Goal: Task Accomplishment & Management: Use online tool/utility

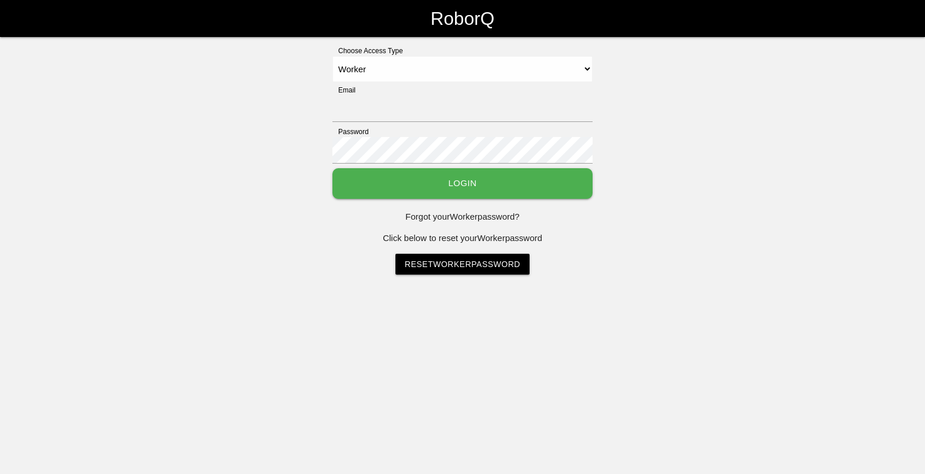
select select "Worker"
type input "[EMAIL_ADDRESS][DOMAIN_NAME]"
click at [571, 188] on button "Login" at bounding box center [462, 183] width 260 height 31
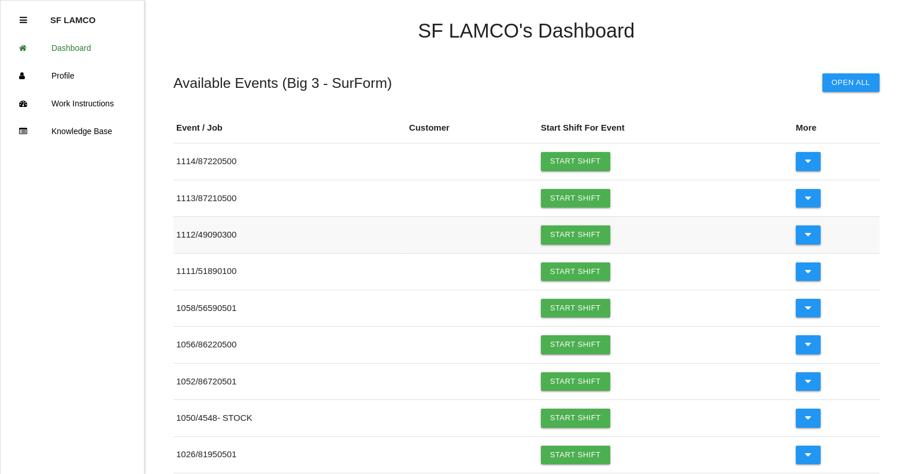
scroll to position [136, 0]
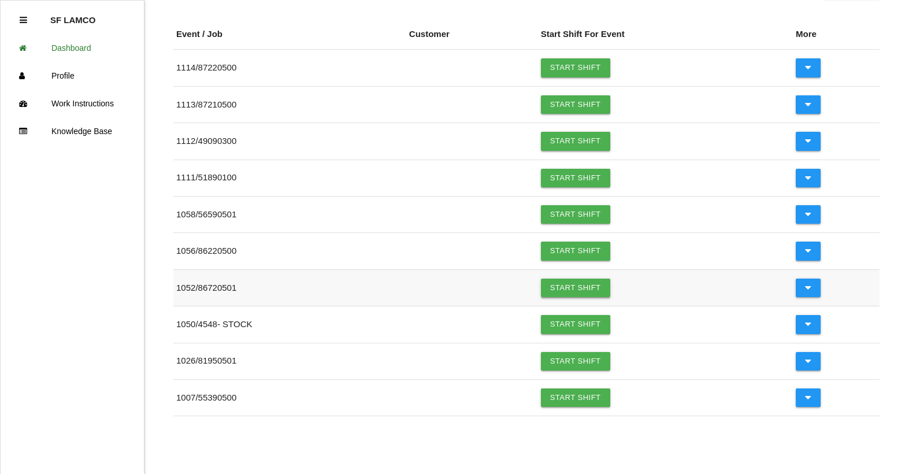
click at [552, 289] on link "Start Shift" at bounding box center [575, 288] width 69 height 18
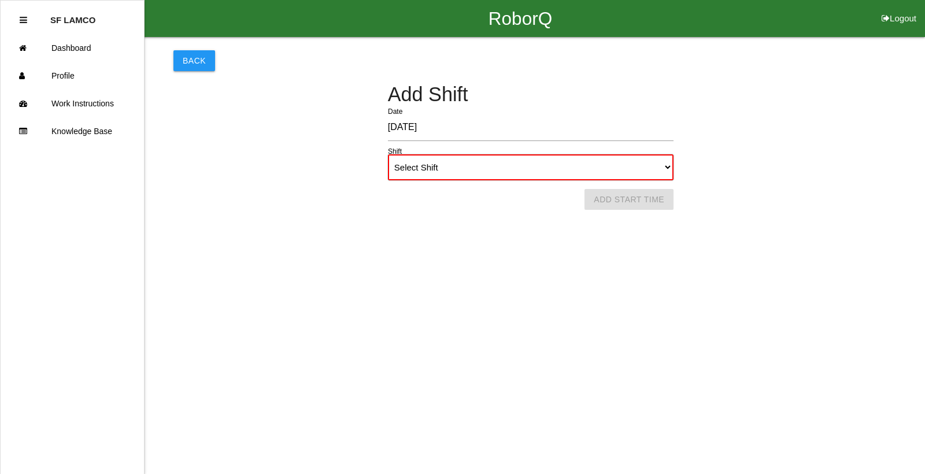
click at [669, 165] on select "Select Shift 1st Shift 2nd Shift 3rd Shift 4th Shift" at bounding box center [531, 167] width 286 height 26
select select "1"
click at [388, 154] on select "Select Shift 1st Shift 2nd Shift 3rd Shift 4th Shift" at bounding box center [531, 167] width 286 height 26
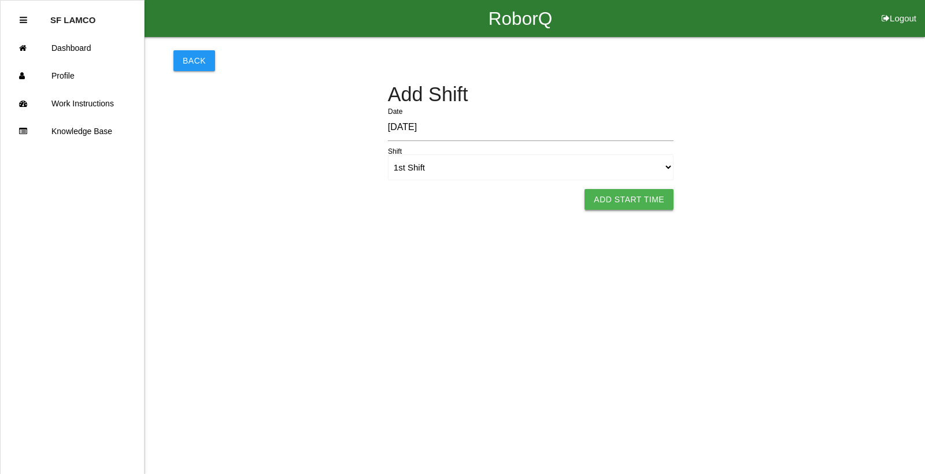
click at [646, 202] on button "Add Start Time" at bounding box center [628, 199] width 89 height 21
select select "6"
select select "20"
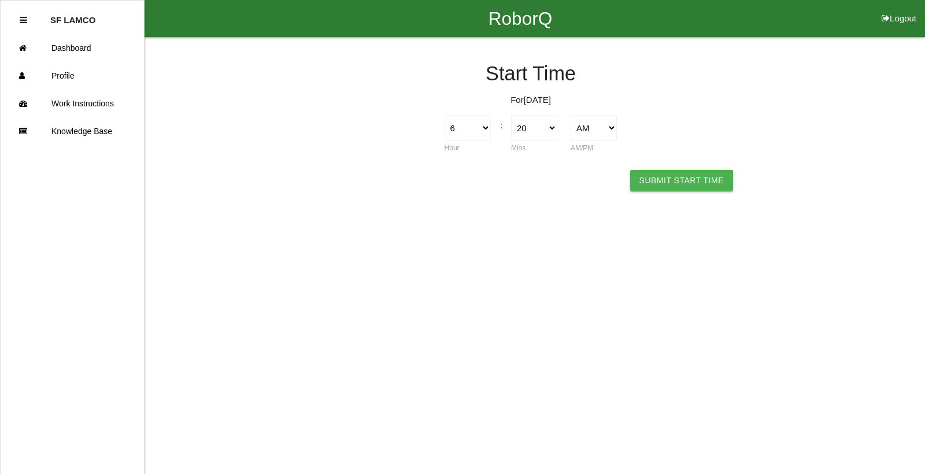
click at [664, 187] on button "Submit Start Time" at bounding box center [681, 180] width 103 height 21
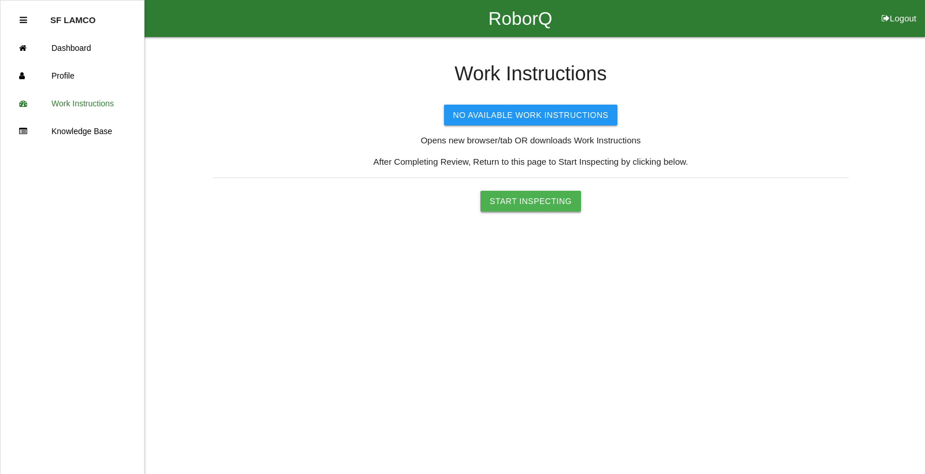
click at [562, 199] on button "Start Inspecting" at bounding box center [530, 201] width 101 height 21
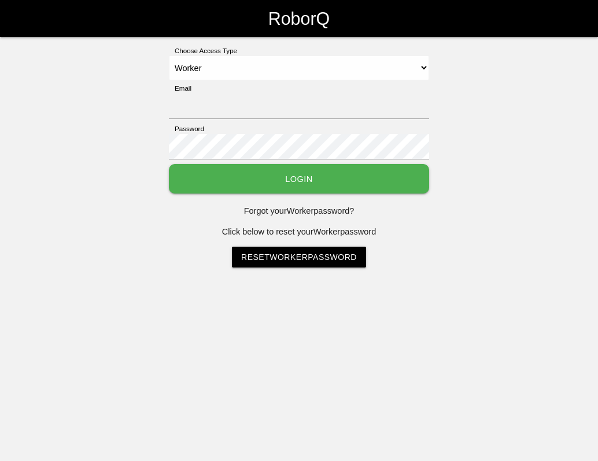
select select "Worker"
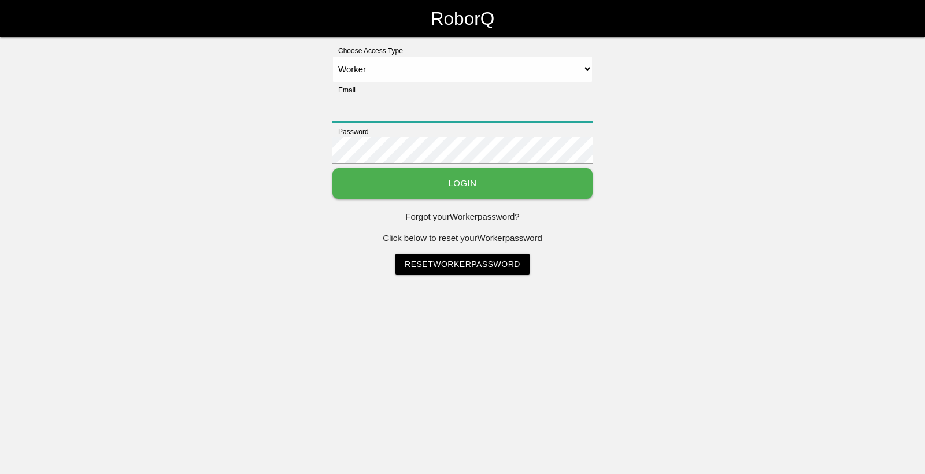
type input "[EMAIL_ADDRESS][DOMAIN_NAME]"
click at [549, 182] on button "Login" at bounding box center [462, 183] width 260 height 31
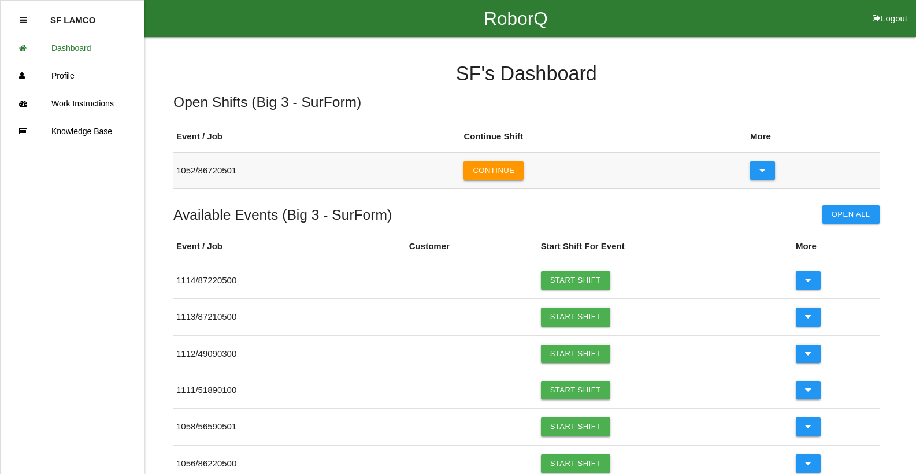
click at [516, 168] on button "Continue" at bounding box center [494, 170] width 60 height 18
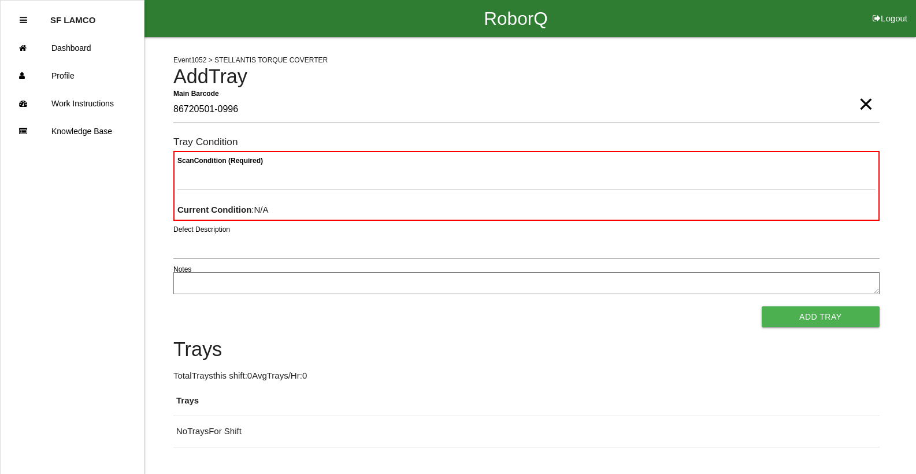
type Barcode "86720501-0996"
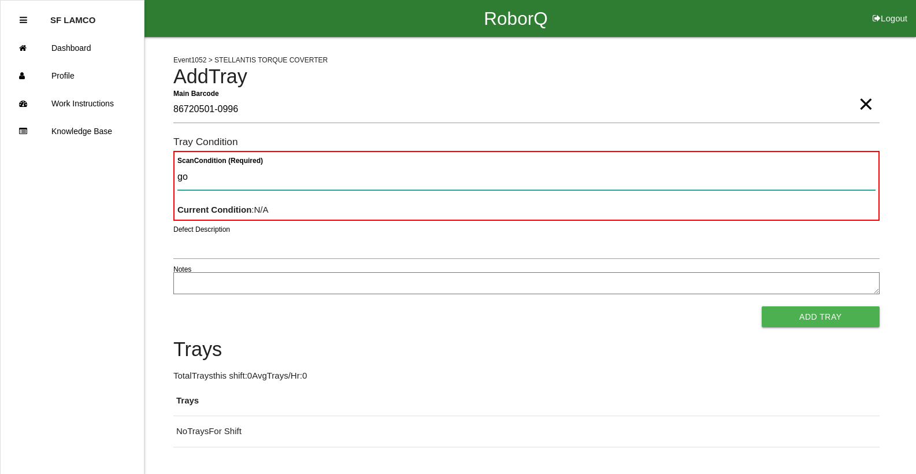
type Condition "goo"
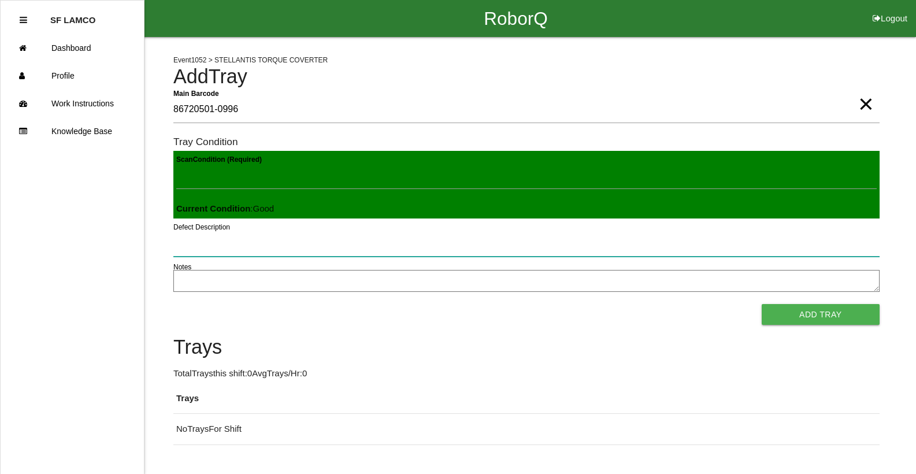
click at [597, 304] on button "Add Tray" at bounding box center [821, 314] width 118 height 21
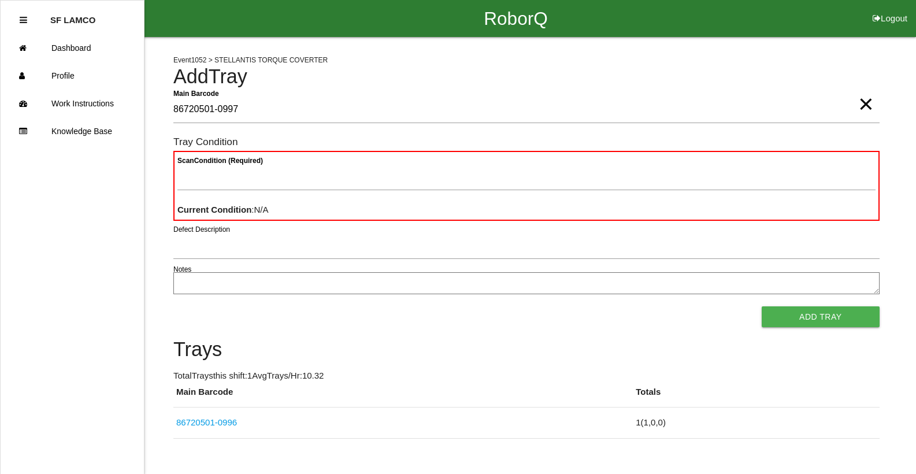
type Barcode "86720501-0997"
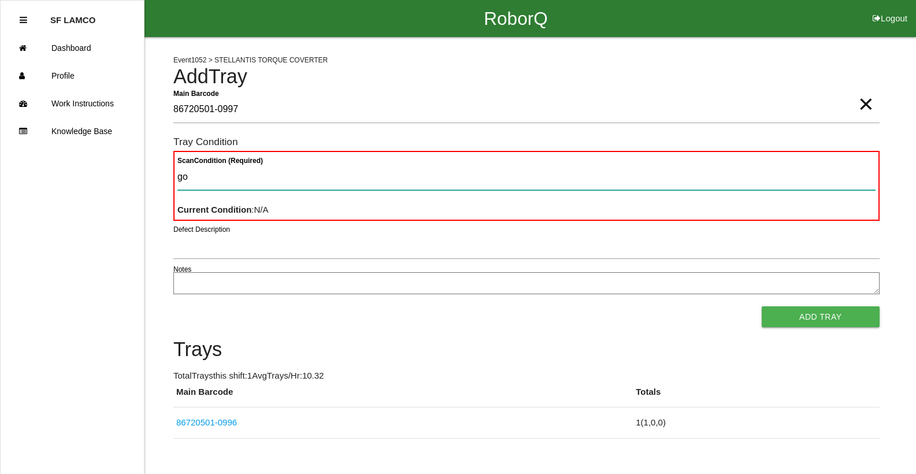
type Condition "goo"
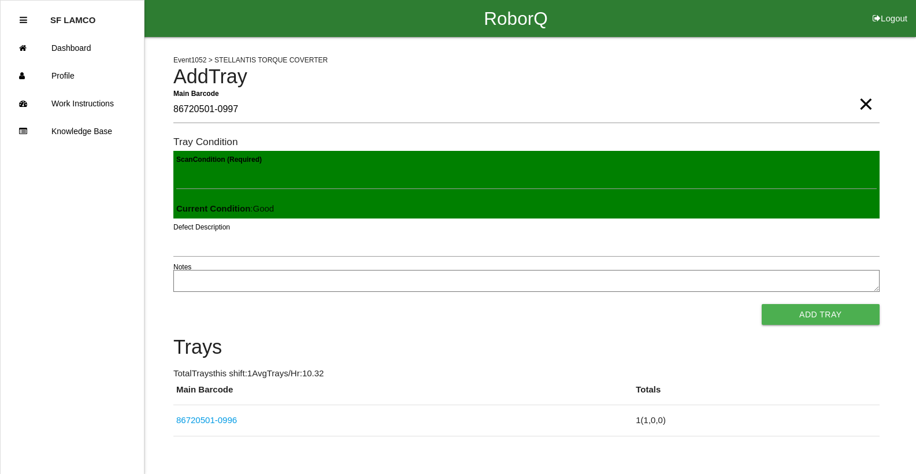
click at [597, 304] on button "Add Tray" at bounding box center [821, 314] width 118 height 21
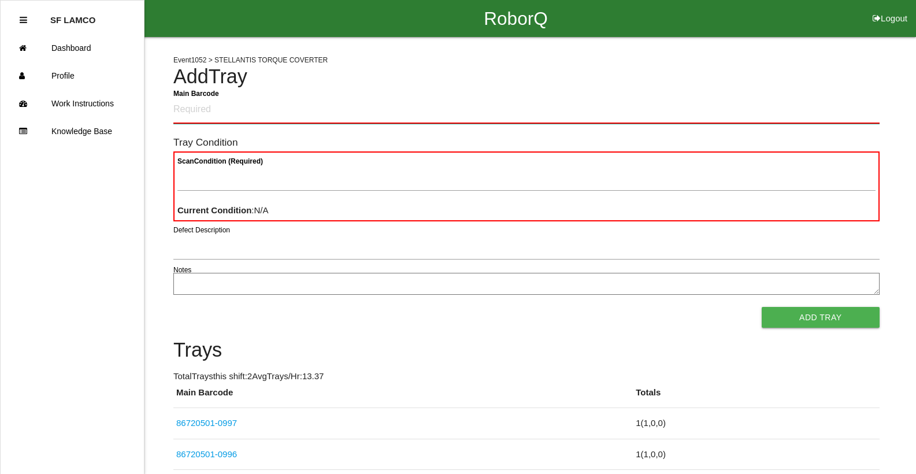
drag, startPoint x: 467, startPoint y: 104, endPoint x: 359, endPoint y: 110, distance: 108.3
click at [359, 110] on Barcode "Main Barcode" at bounding box center [526, 110] width 706 height 27
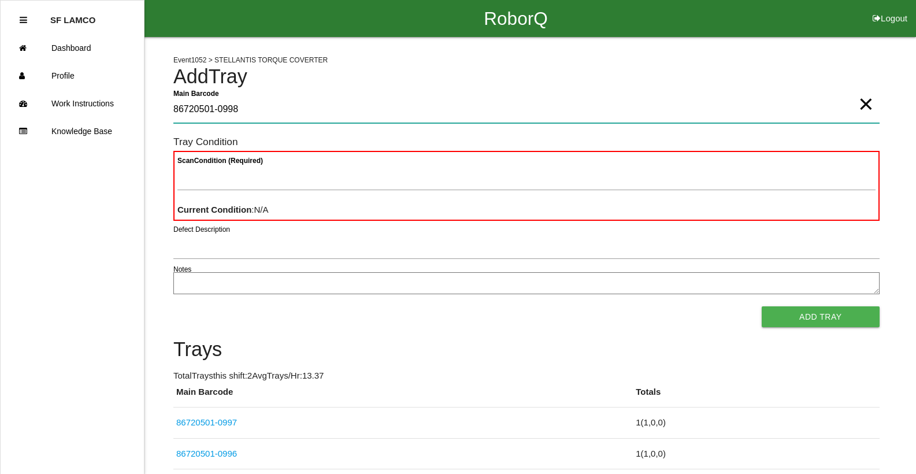
type Barcode "86720501-0998"
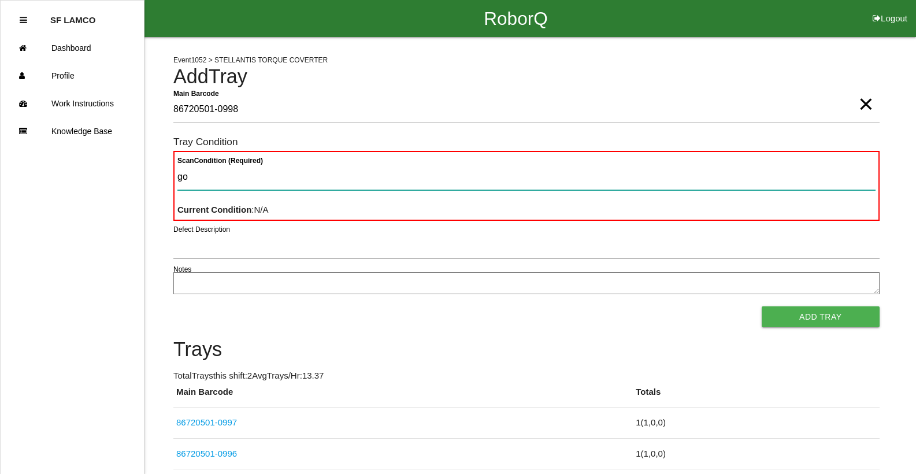
type Condition "goo"
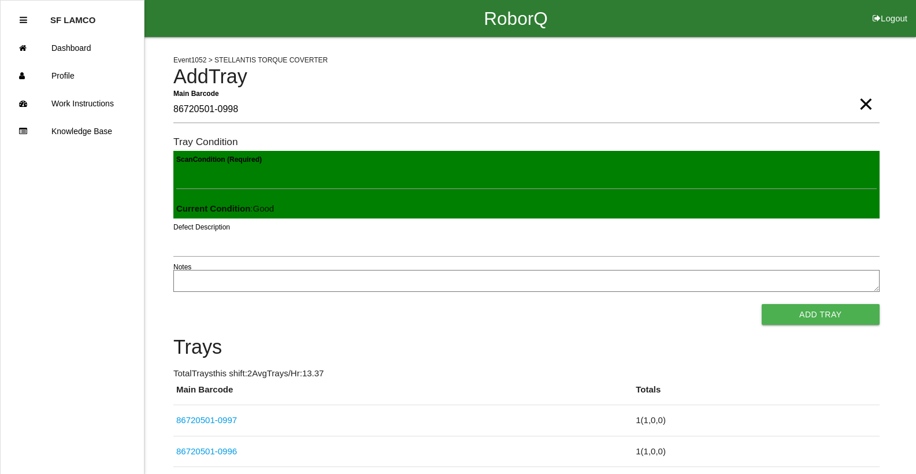
click at [597, 304] on button "Add Tray" at bounding box center [821, 314] width 118 height 21
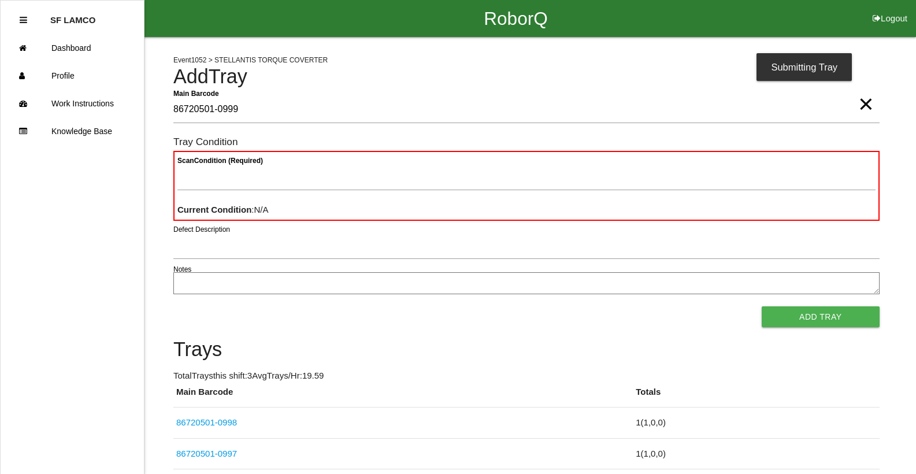
type Barcode "86720501-0999"
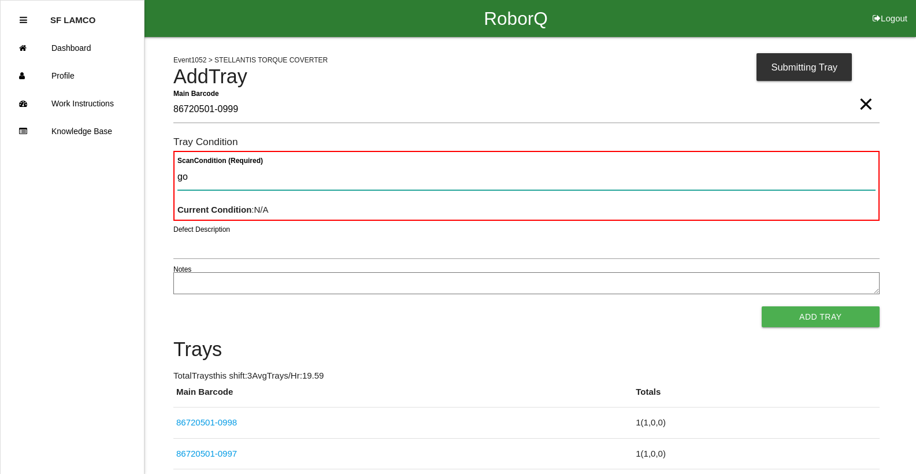
type Condition "goo"
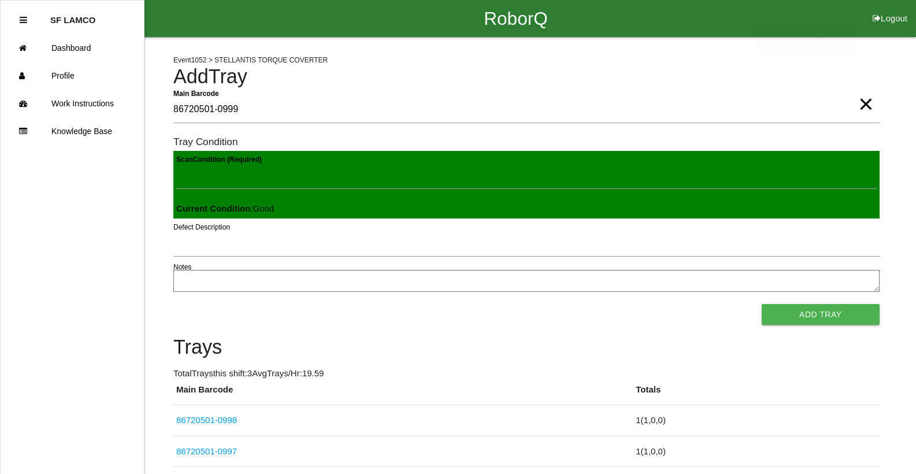
click at [597, 304] on button "Add Tray" at bounding box center [821, 314] width 118 height 21
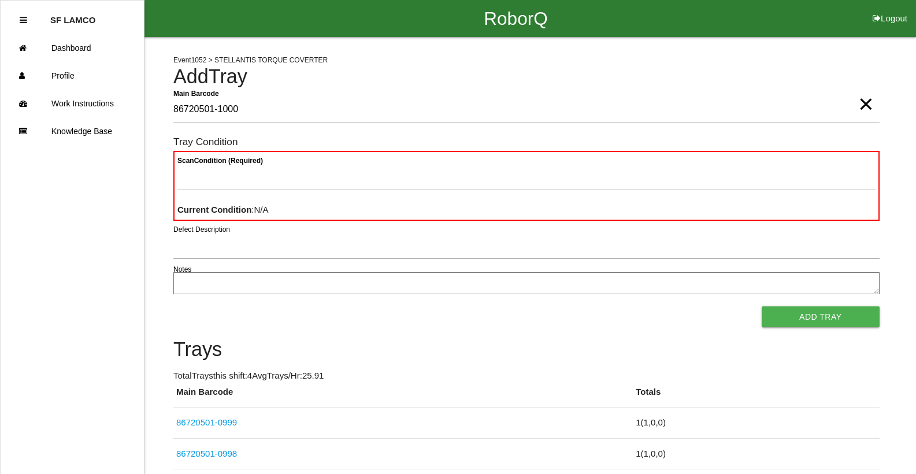
type Barcode "86720501-1000"
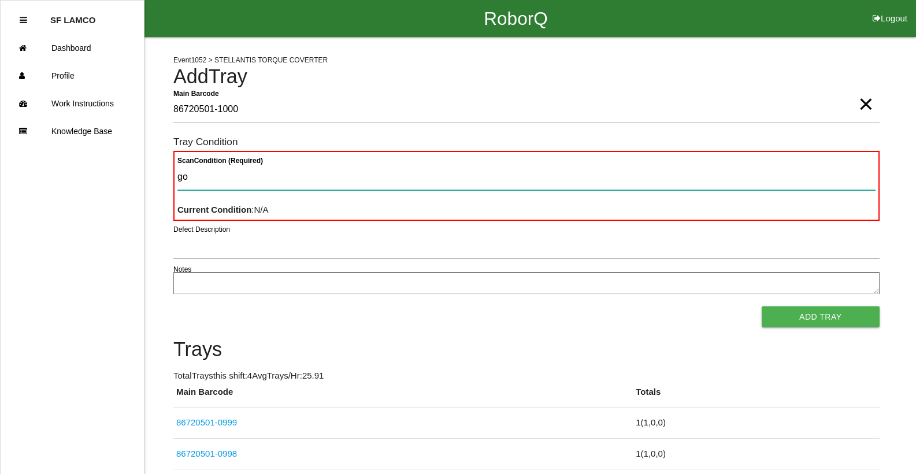
type Condition "goo"
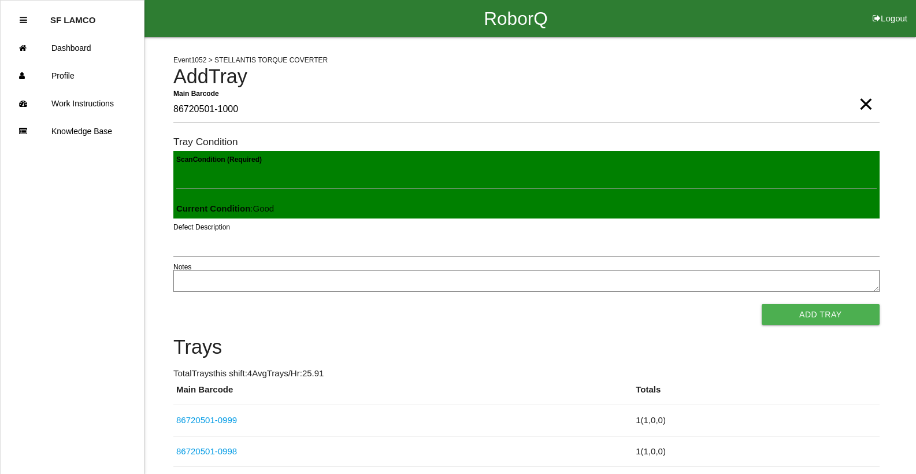
click at [597, 304] on button "Add Tray" at bounding box center [821, 314] width 118 height 21
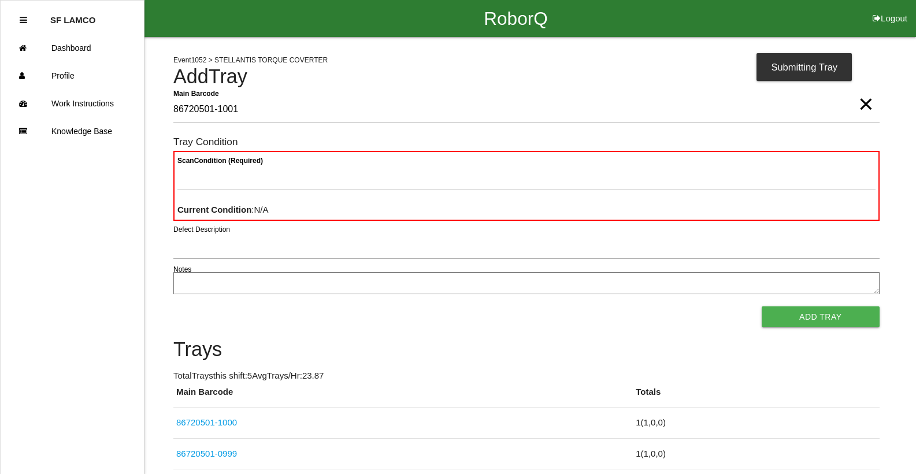
type Barcode "86720501-1001"
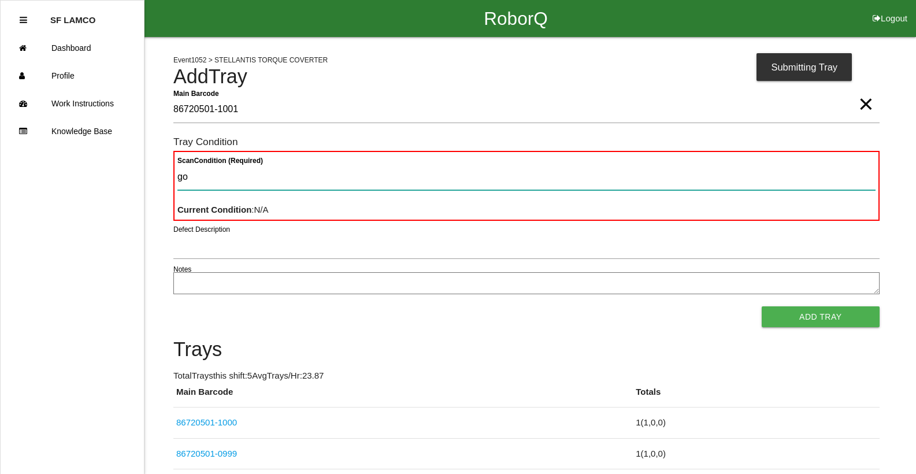
type Condition "goo"
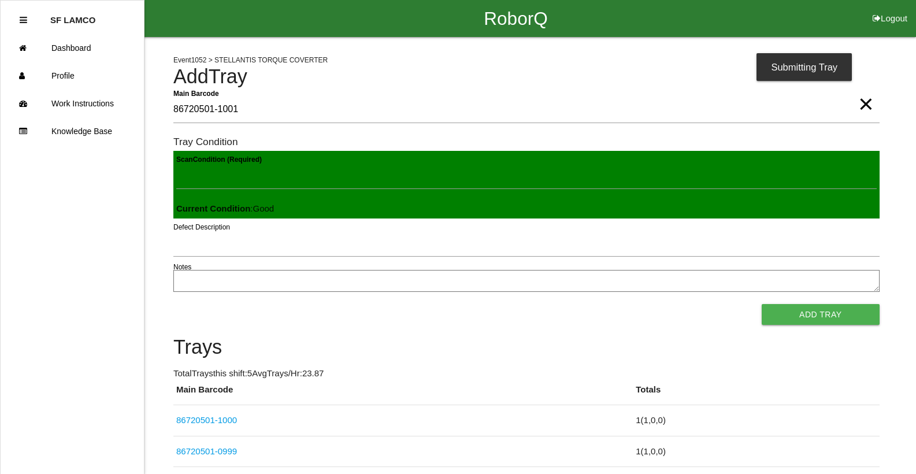
click at [597, 304] on button "Add Tray" at bounding box center [821, 314] width 118 height 21
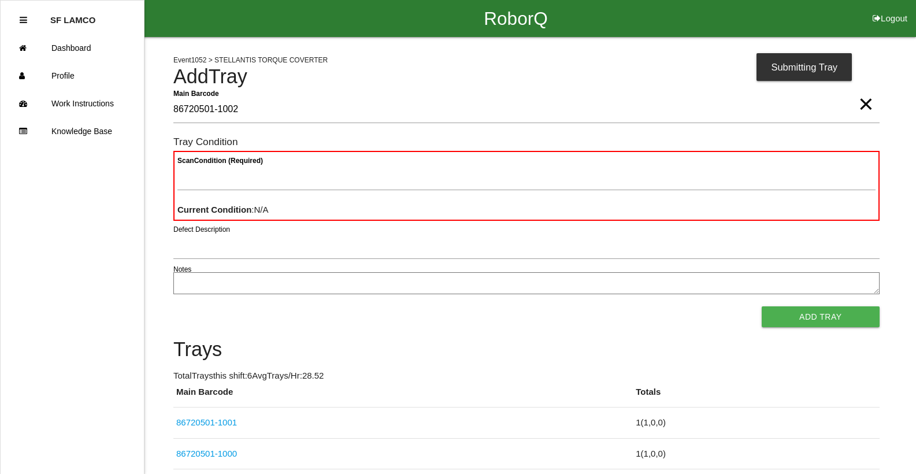
type Barcode "86720501-1002"
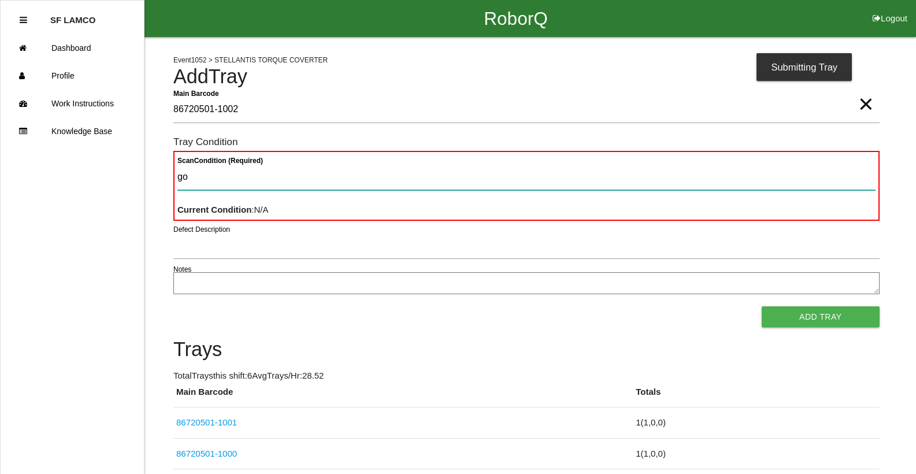
type Condition "goo"
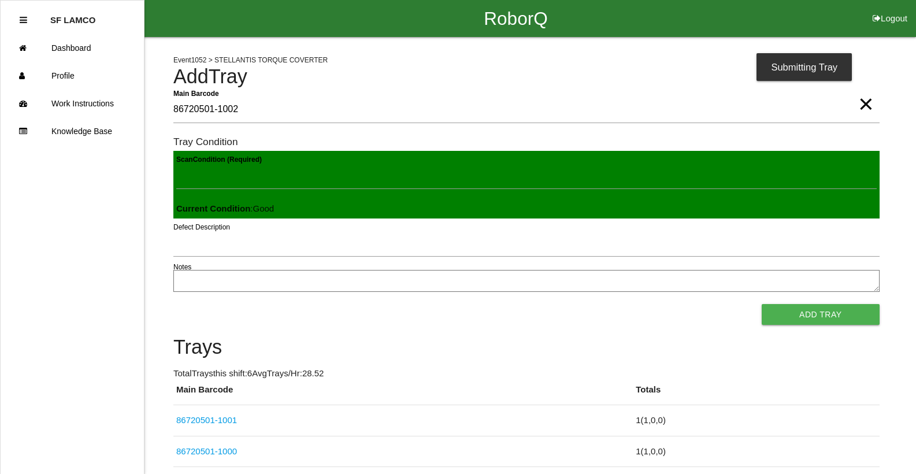
click at [597, 304] on button "Add Tray" at bounding box center [821, 314] width 118 height 21
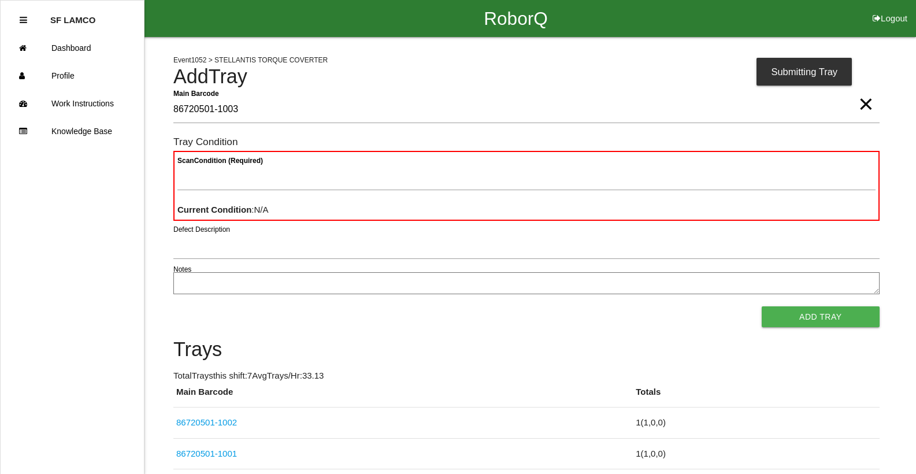
type Barcode "86720501-1003"
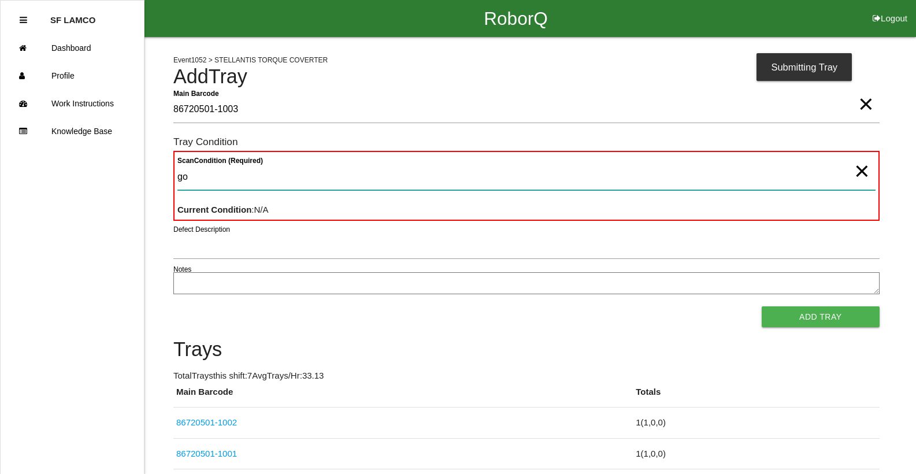
type Condition "goo"
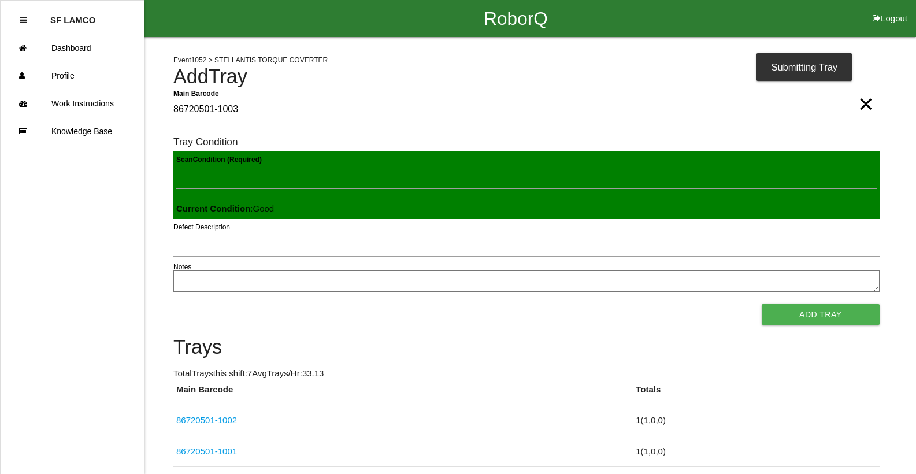
click at [597, 304] on button "Add Tray" at bounding box center [821, 314] width 118 height 21
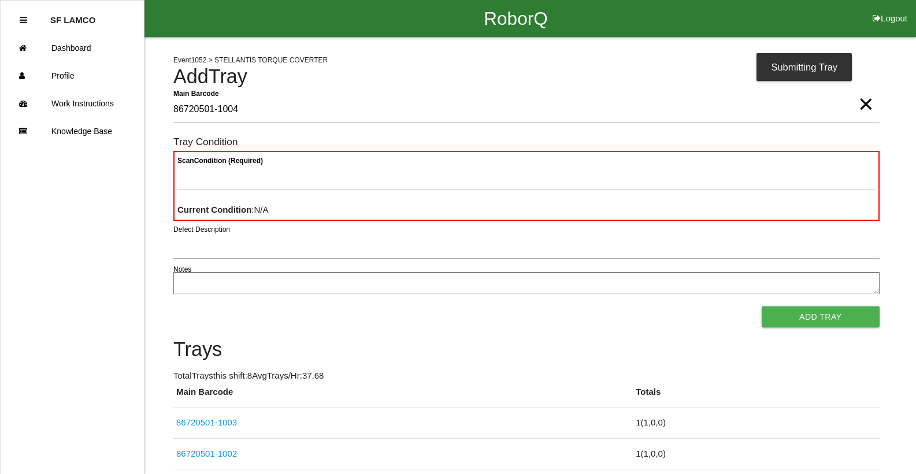
type Barcode "86720501-1004"
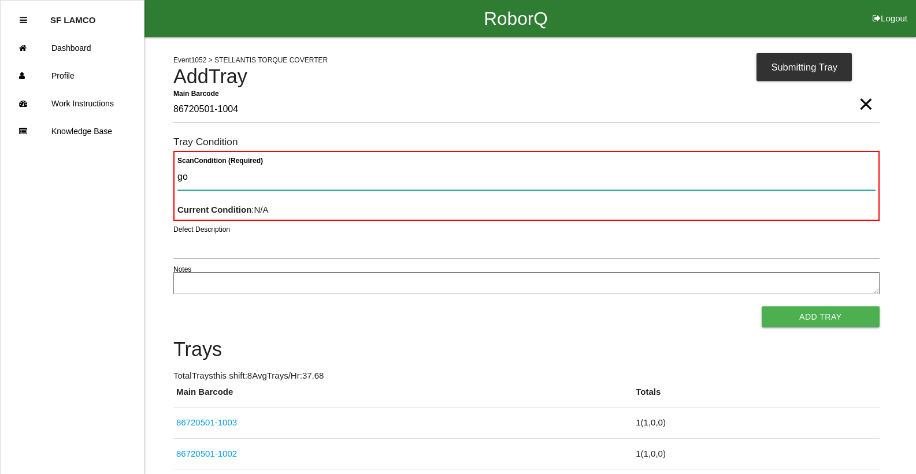
type Condition "goo"
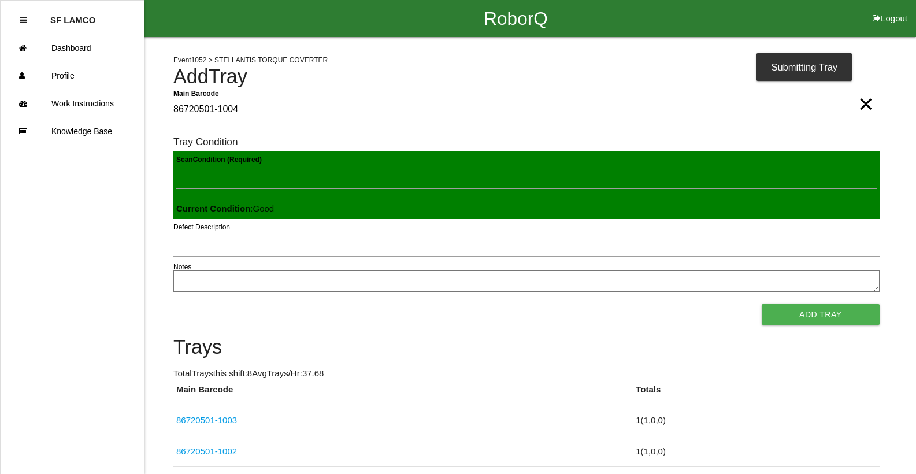
click at [597, 304] on button "Add Tray" at bounding box center [821, 314] width 118 height 21
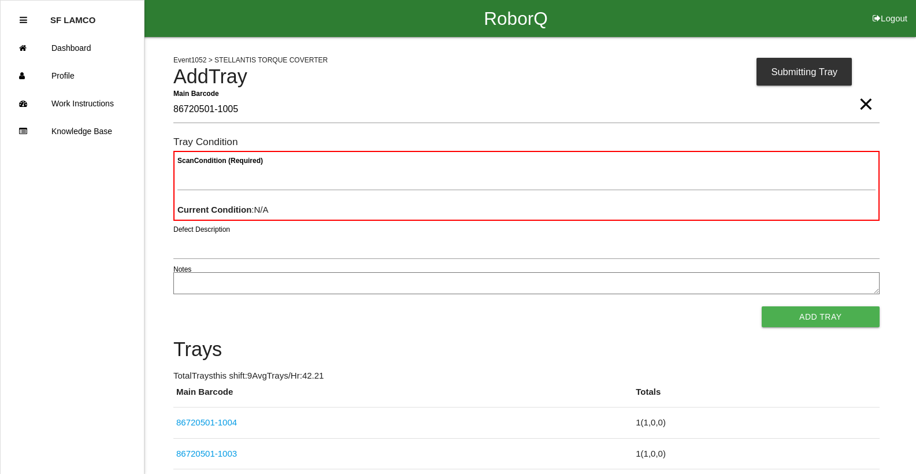
type Barcode "86720501-1005"
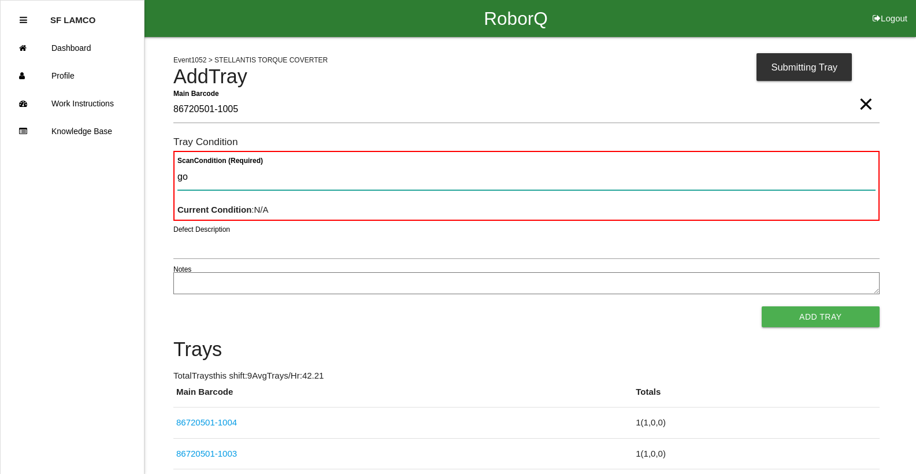
type Condition "goo"
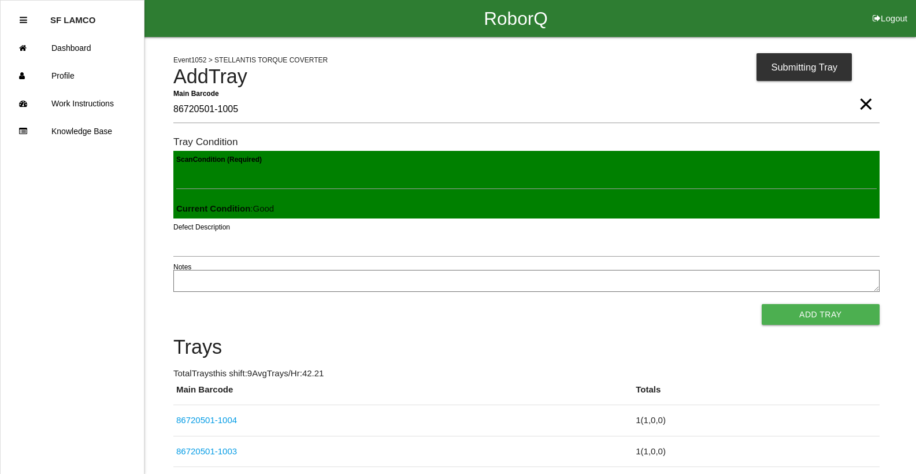
click at [597, 304] on button "Add Tray" at bounding box center [821, 314] width 118 height 21
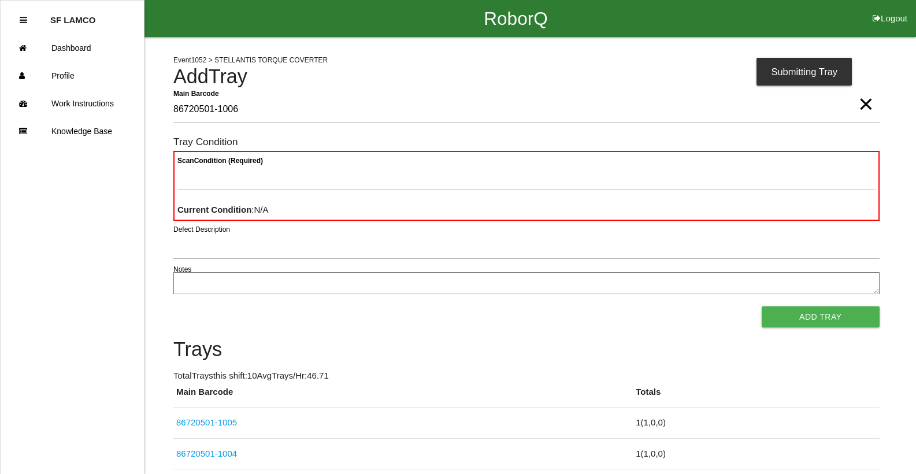
type Barcode "86720501-1006"
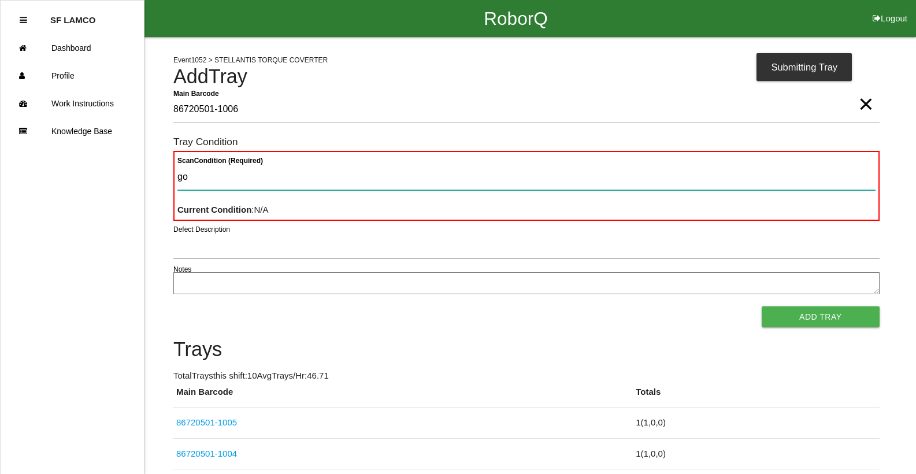
type Condition "goo"
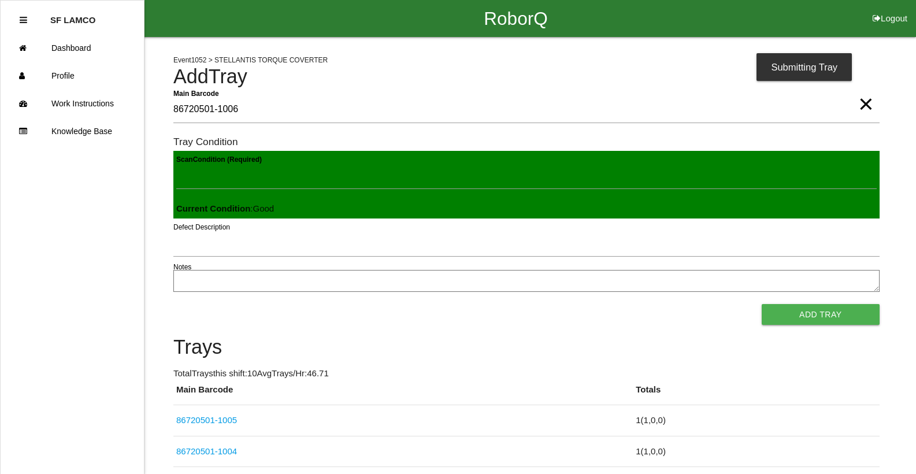
click at [597, 304] on button "Add Tray" at bounding box center [821, 314] width 118 height 21
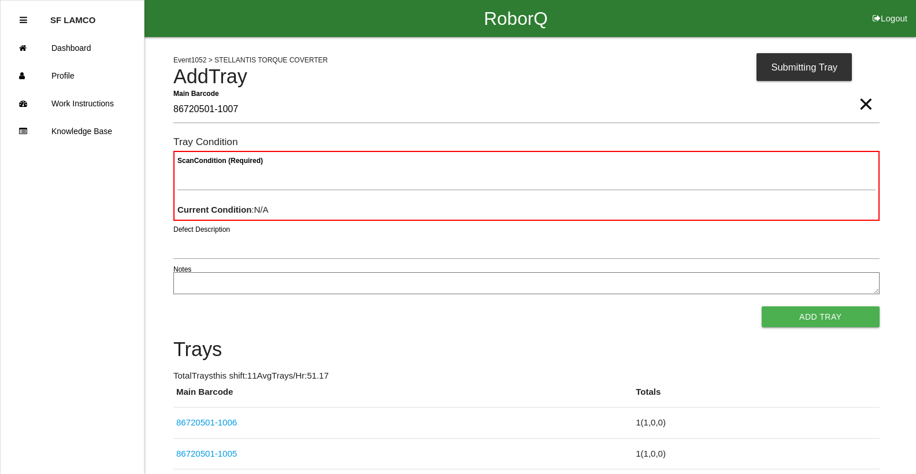
type Barcode "86720501-1007"
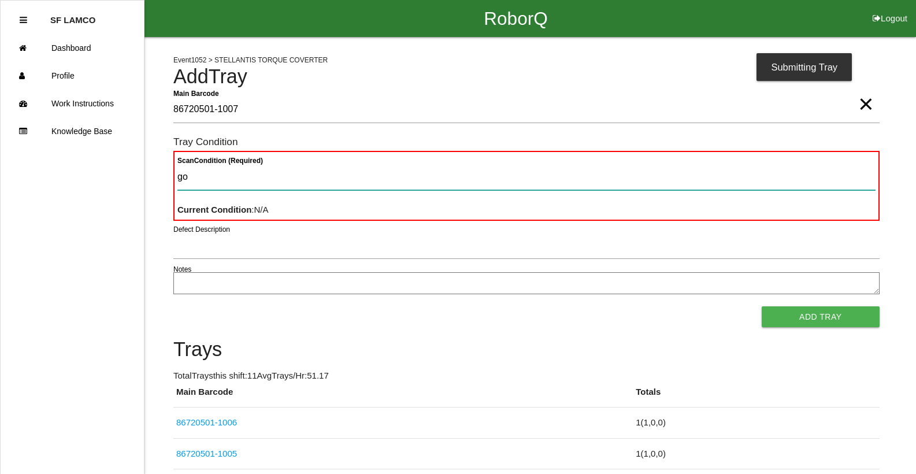
type Condition "goo"
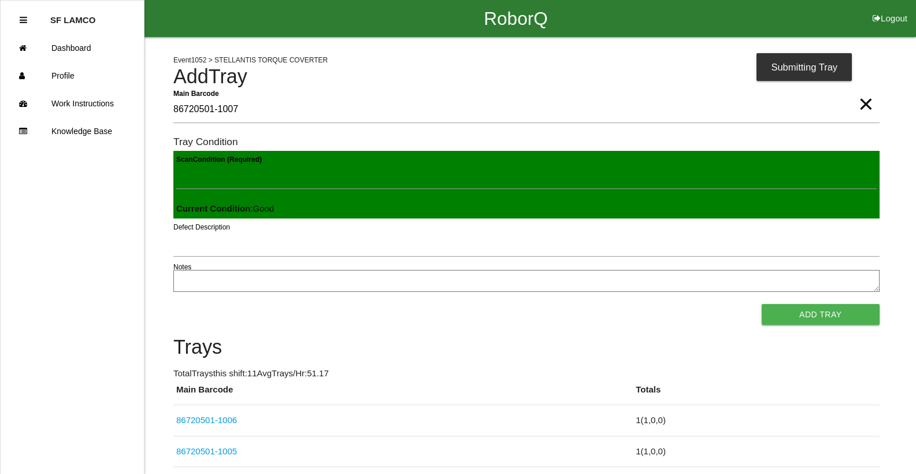
click at [597, 304] on button "Add Tray" at bounding box center [821, 314] width 118 height 21
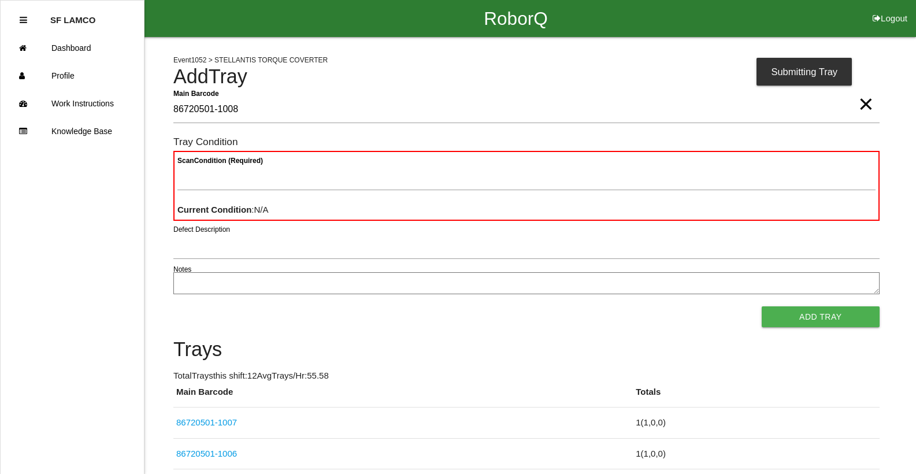
type Barcode "86720501-1008"
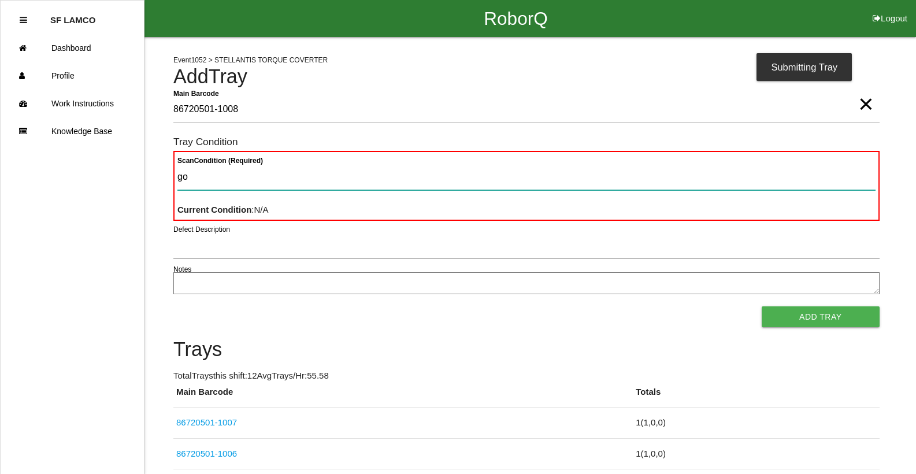
type Condition "goo"
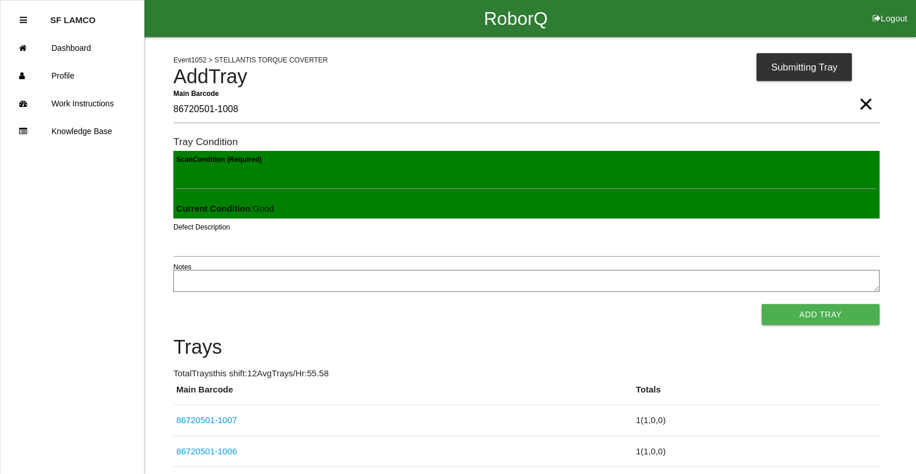
click at [597, 304] on button "Add Tray" at bounding box center [821, 314] width 118 height 21
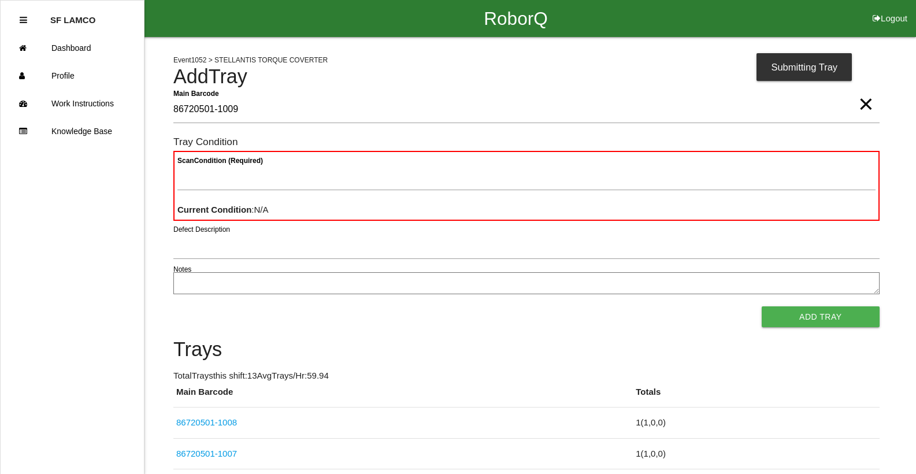
type Barcode "86720501-1009"
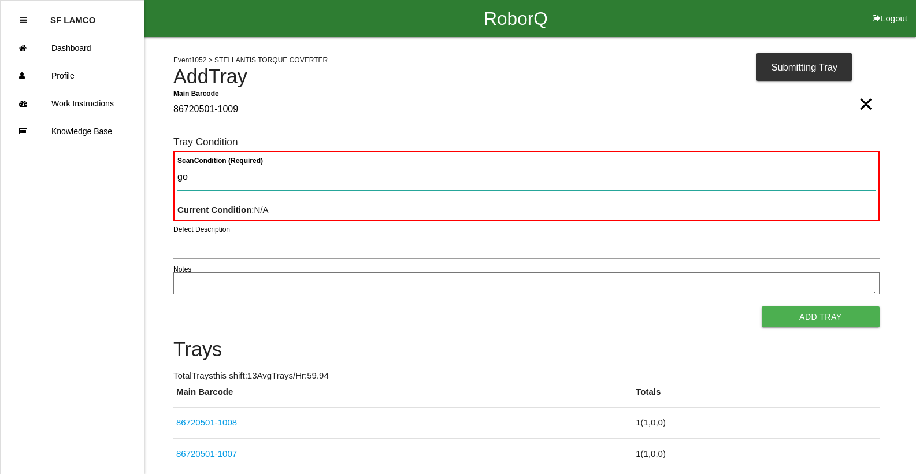
type Condition "goo"
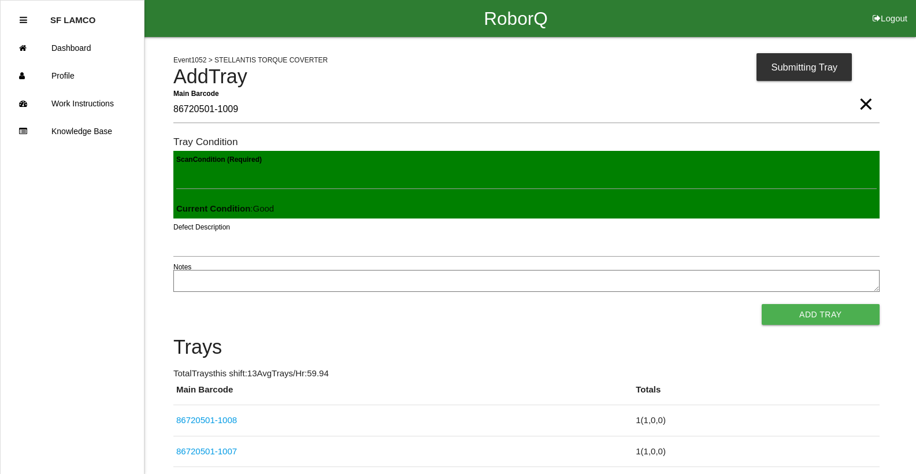
click at [597, 304] on button "Add Tray" at bounding box center [821, 314] width 118 height 21
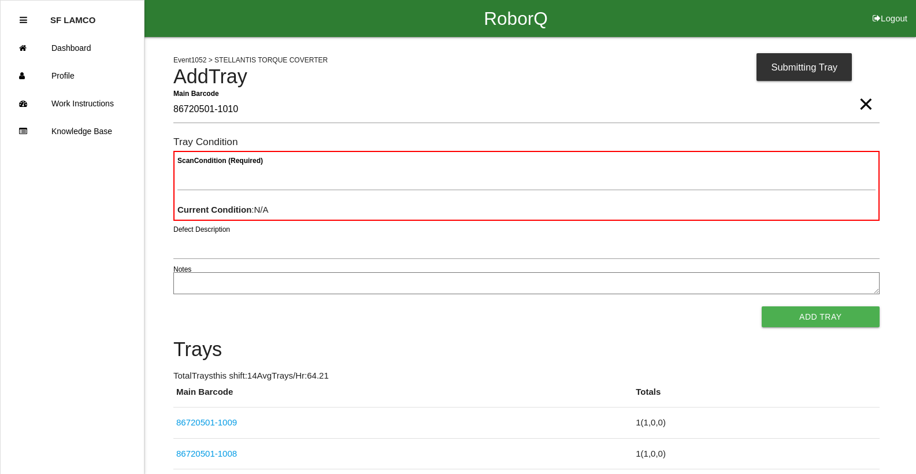
type Barcode "86720501-1010"
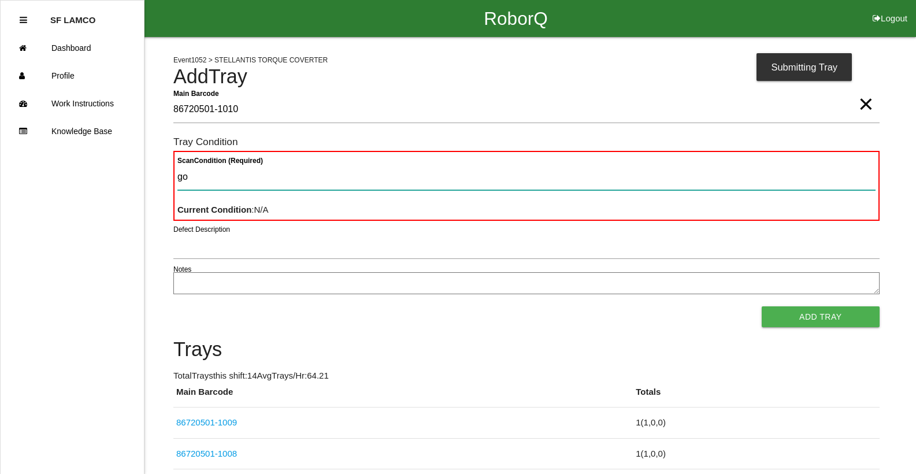
type Condition "goo"
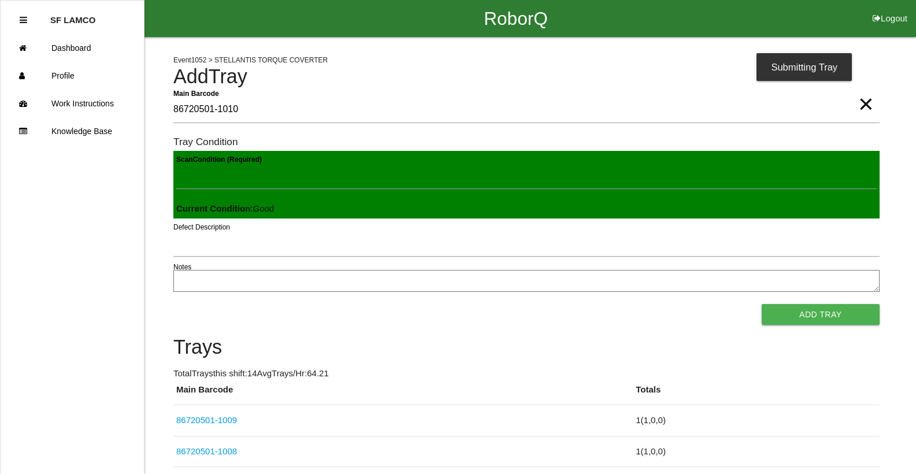
click at [597, 304] on button "Add Tray" at bounding box center [821, 314] width 118 height 21
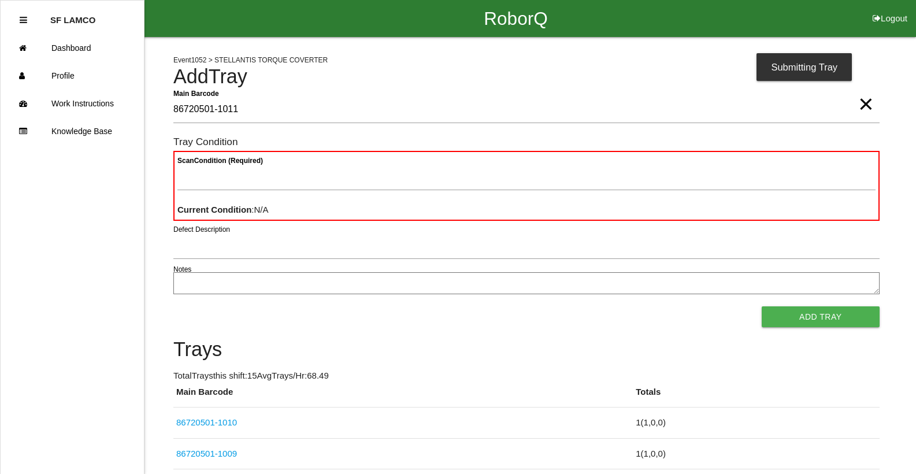
type Barcode "86720501-1011"
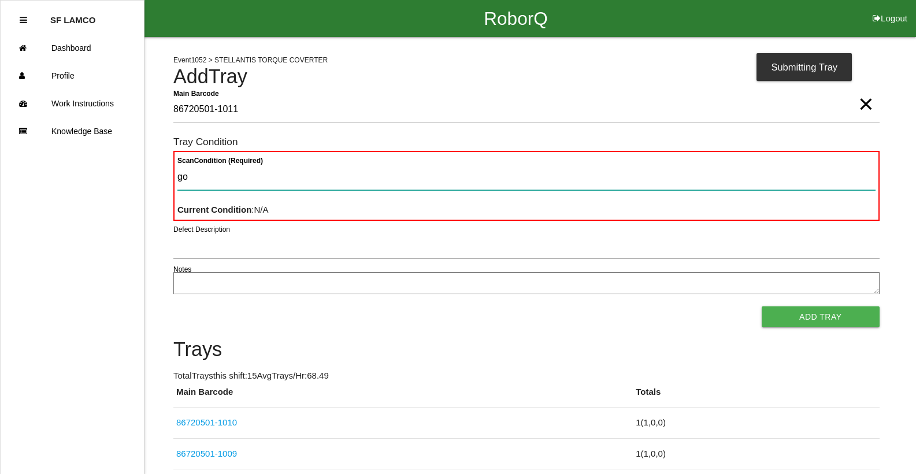
type Condition "goo"
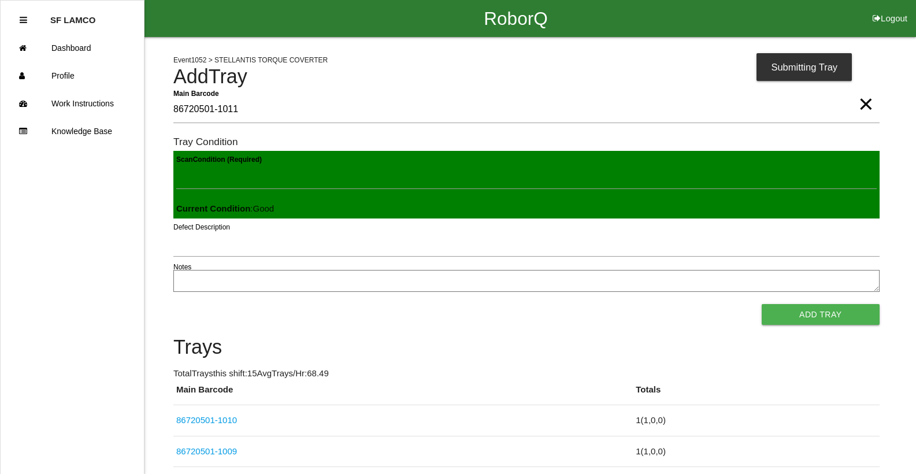
click at [597, 304] on button "Add Tray" at bounding box center [821, 314] width 118 height 21
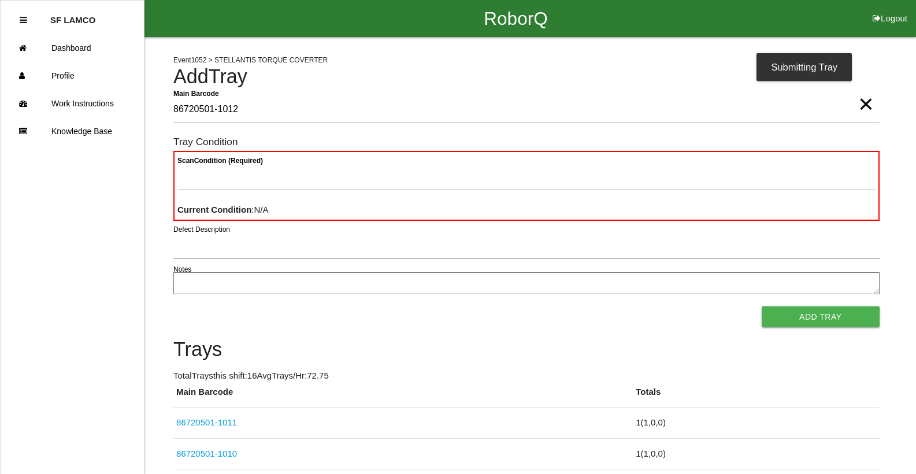
type Barcode "86720501-1012"
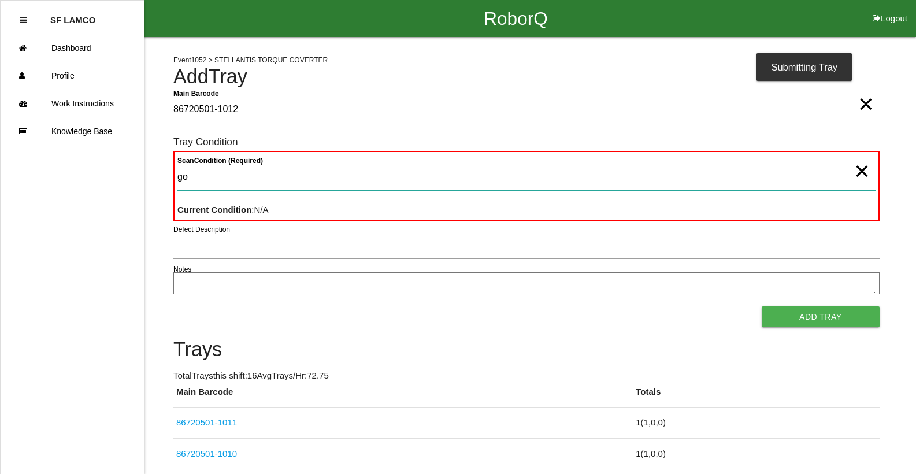
type Condition "goo"
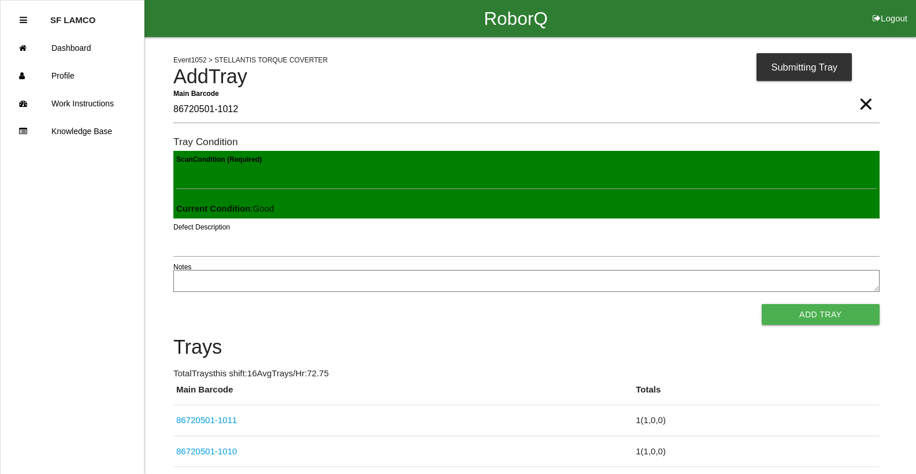
click at [597, 304] on button "Add Tray" at bounding box center [821, 314] width 118 height 21
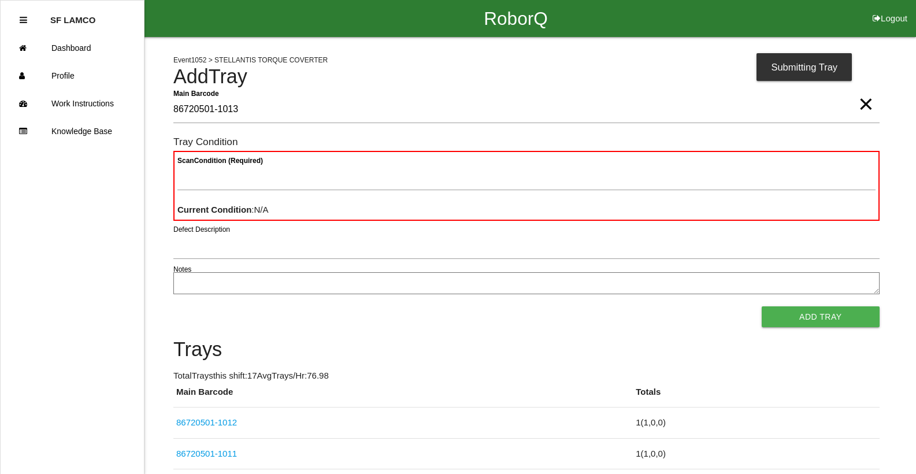
type Barcode "86720501-1013"
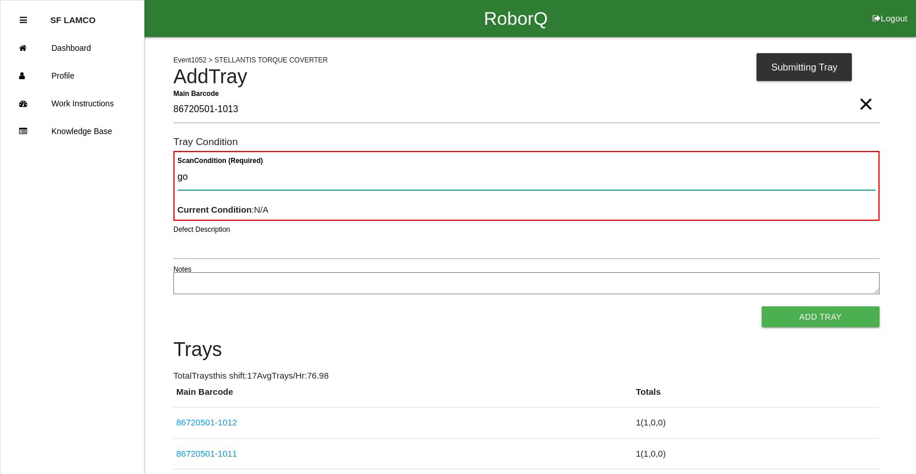
type Condition "goo"
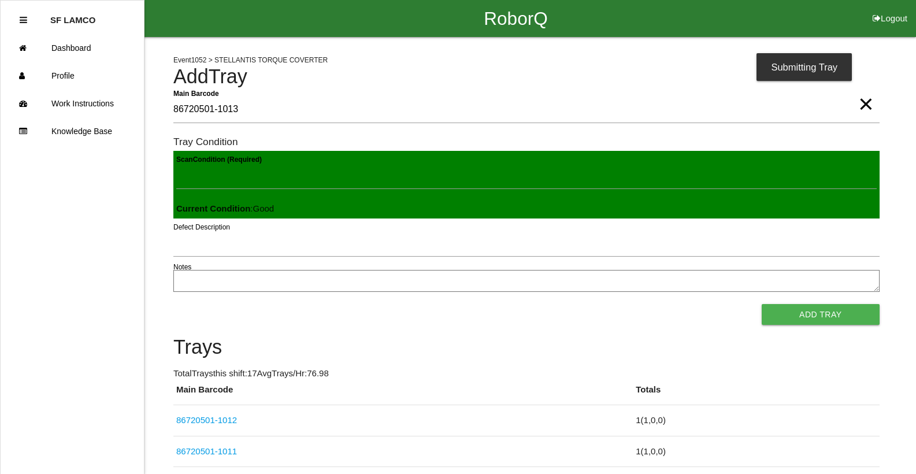
click button "Add Tray" at bounding box center [821, 314] width 118 height 21
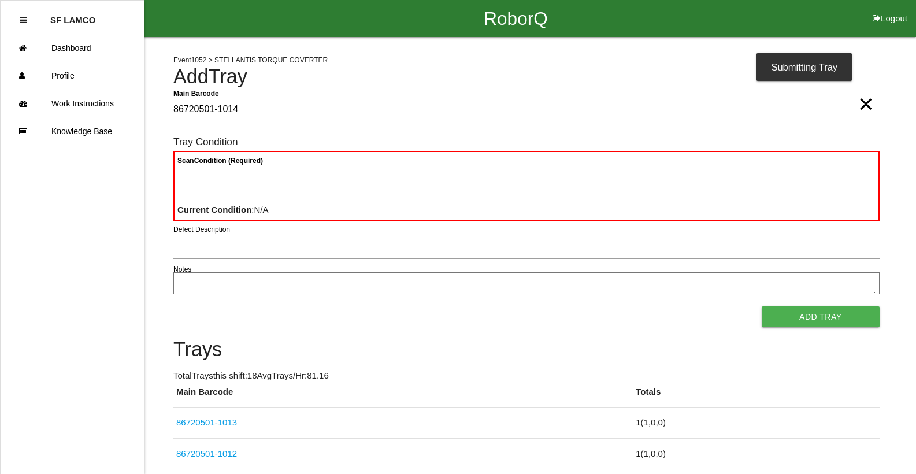
type Barcode "86720501-1014"
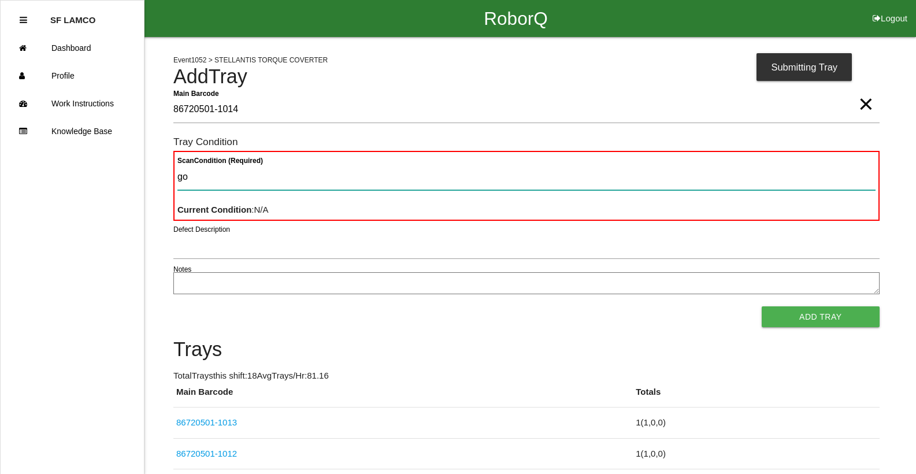
type Condition "goo"
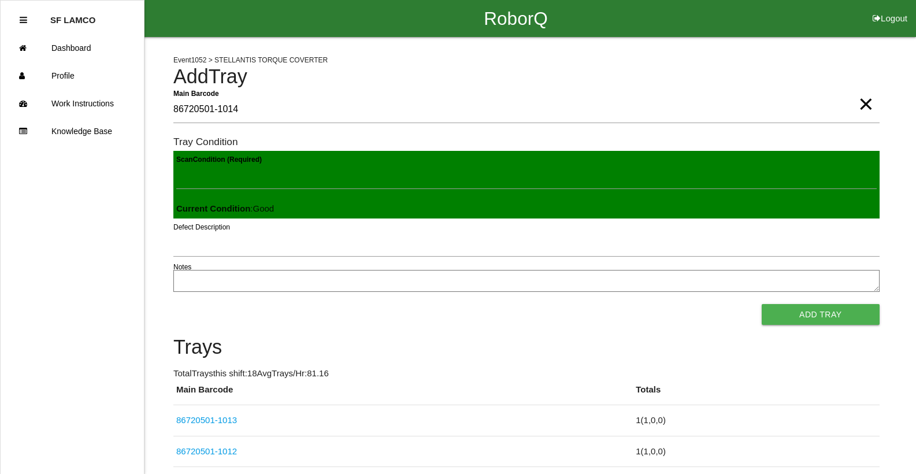
click at [597, 304] on button "Add Tray" at bounding box center [821, 314] width 118 height 21
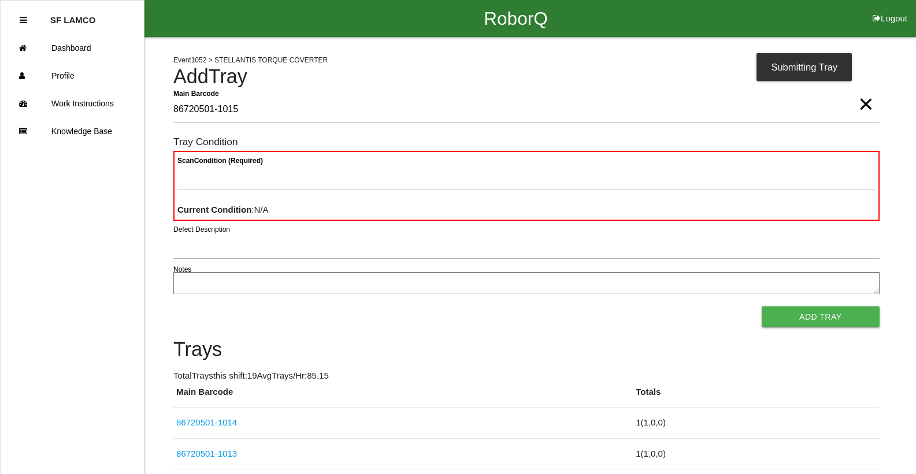
type Barcode "86720501-1015"
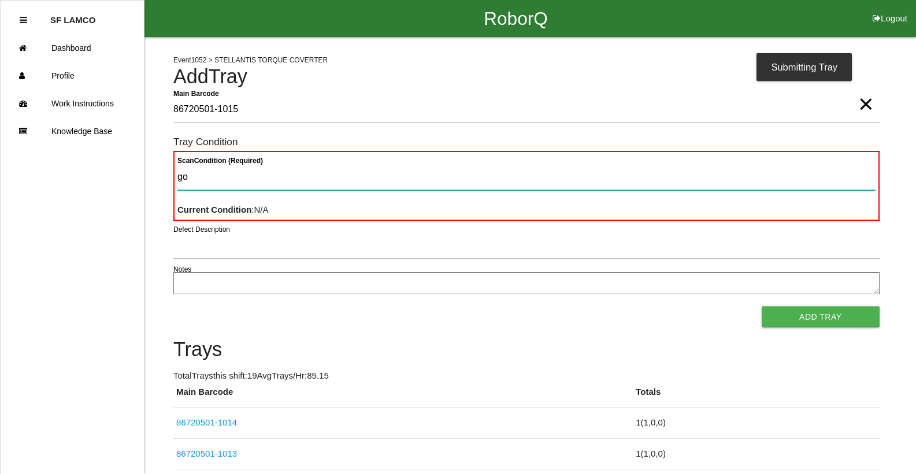
type Condition "goo"
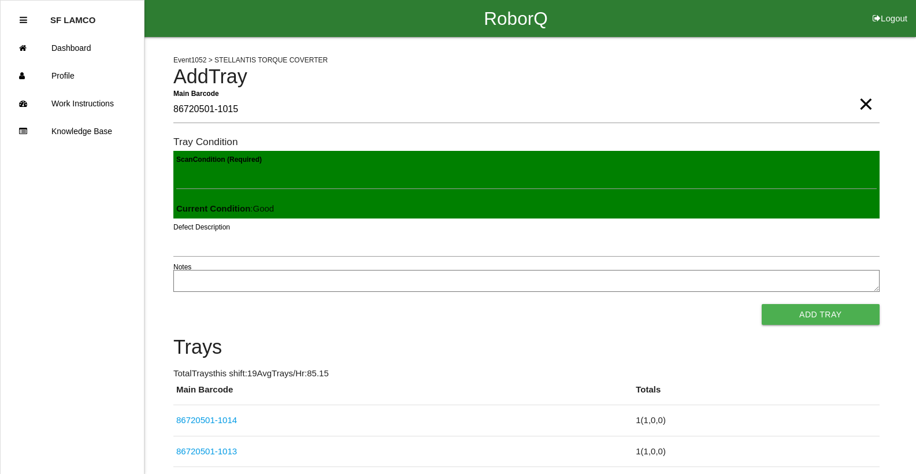
click at [597, 304] on button "Add Tray" at bounding box center [821, 314] width 118 height 21
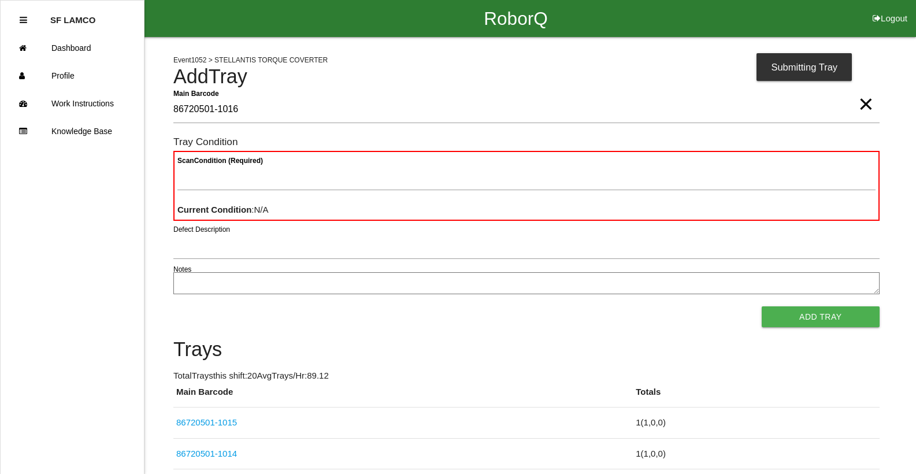
type Barcode "86720501-1016"
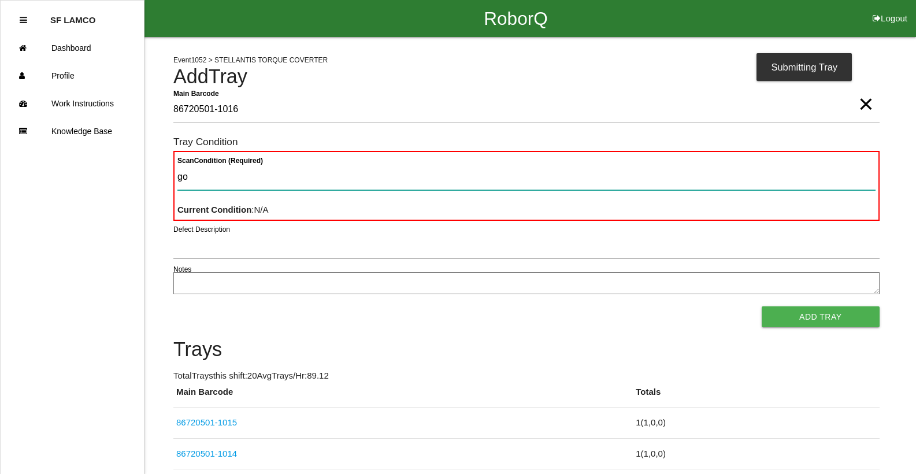
type Condition "goo"
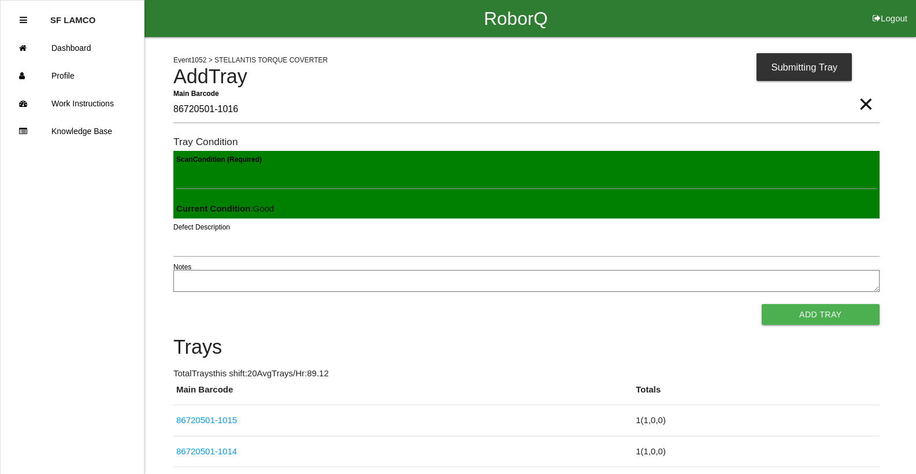
click at [597, 304] on button "Add Tray" at bounding box center [821, 314] width 118 height 21
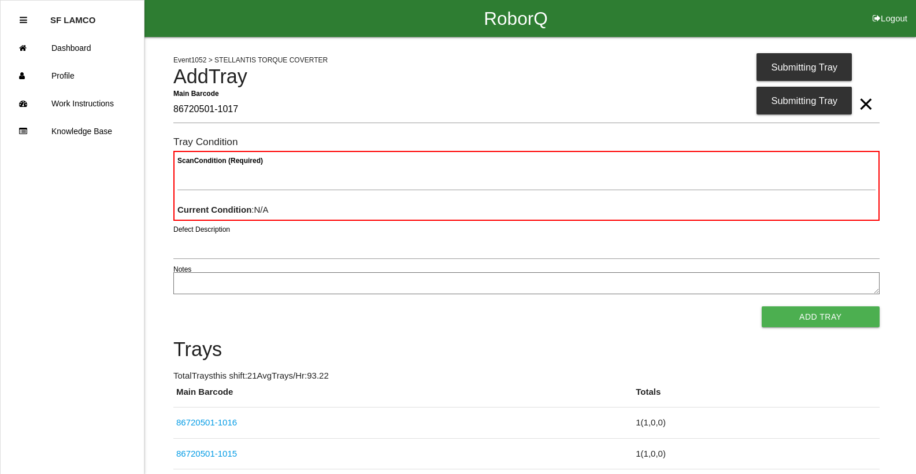
type Barcode "86720501-1017"
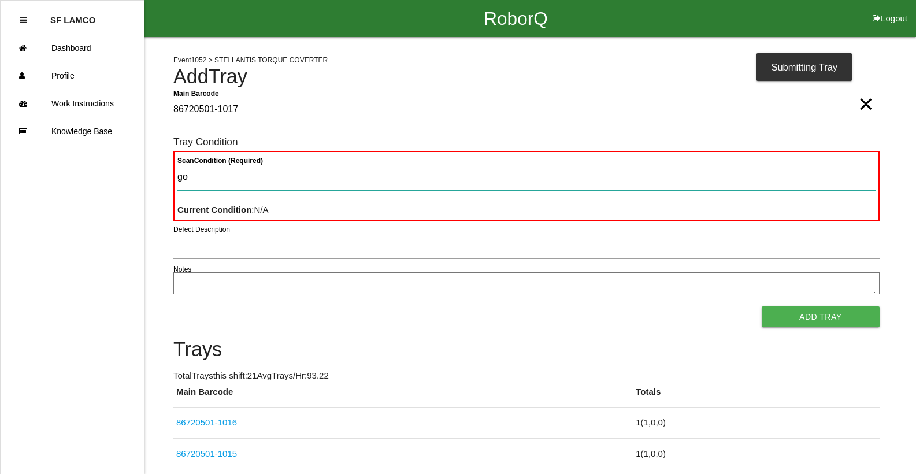
type Condition "goo"
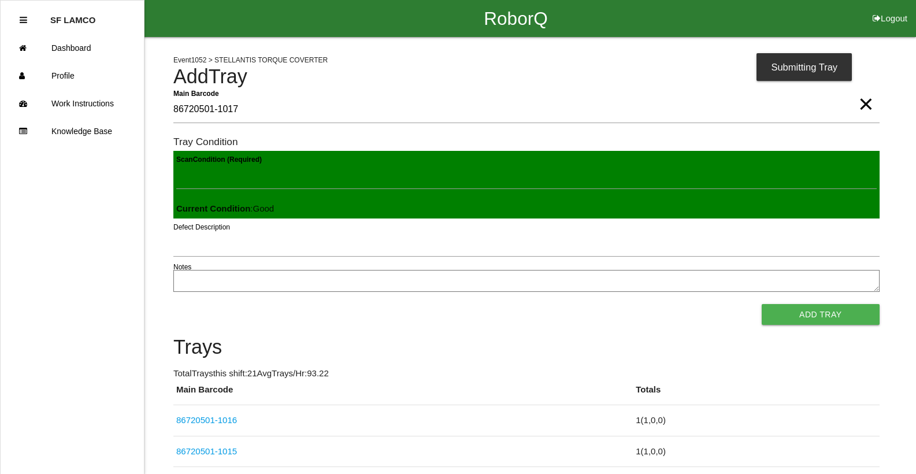
click at [597, 304] on button "Add Tray" at bounding box center [821, 314] width 118 height 21
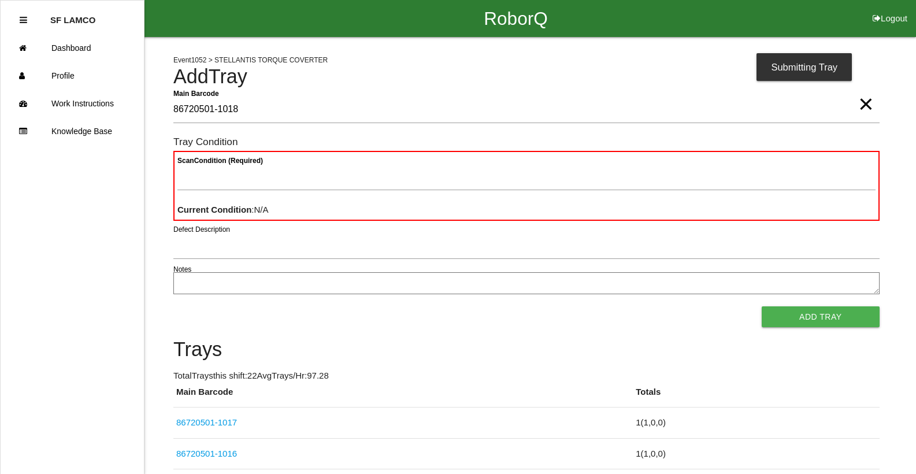
type Barcode "86720501-1018"
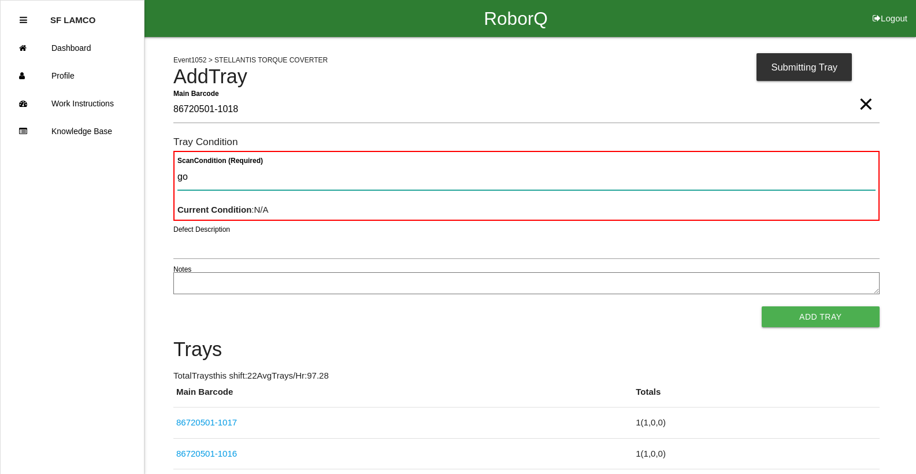
type Condition "goo"
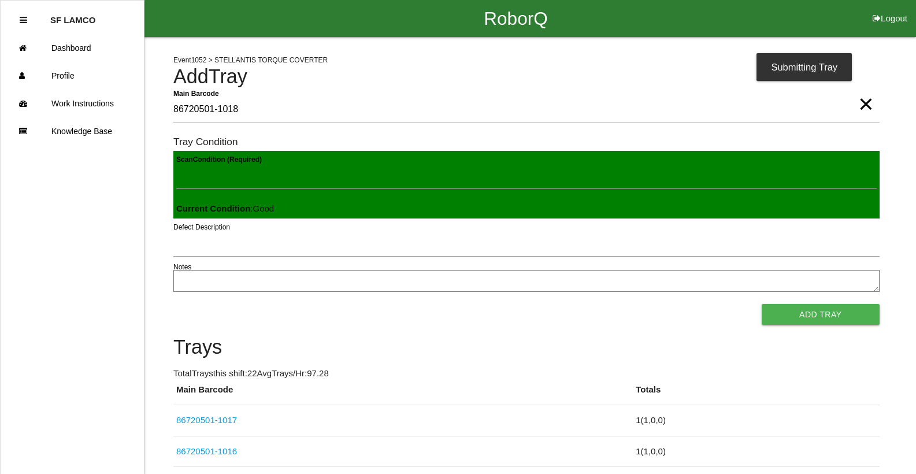
click at [597, 304] on button "Add Tray" at bounding box center [821, 314] width 118 height 21
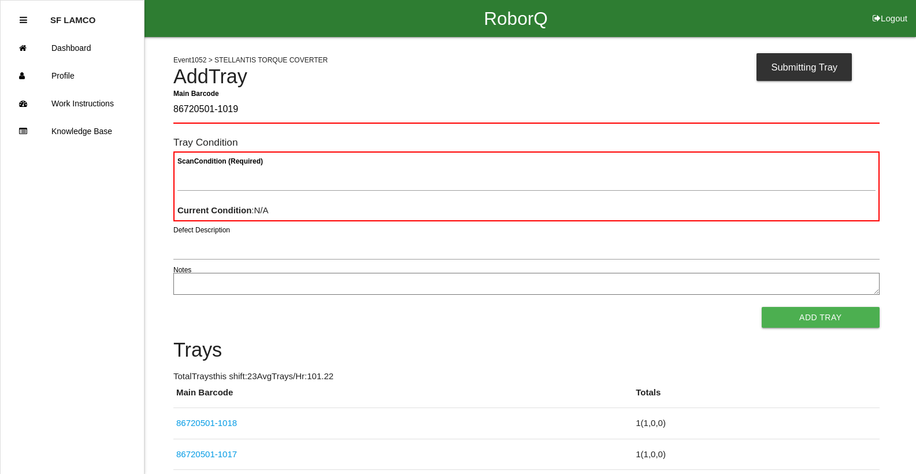
type Barcode "86720501-1019"
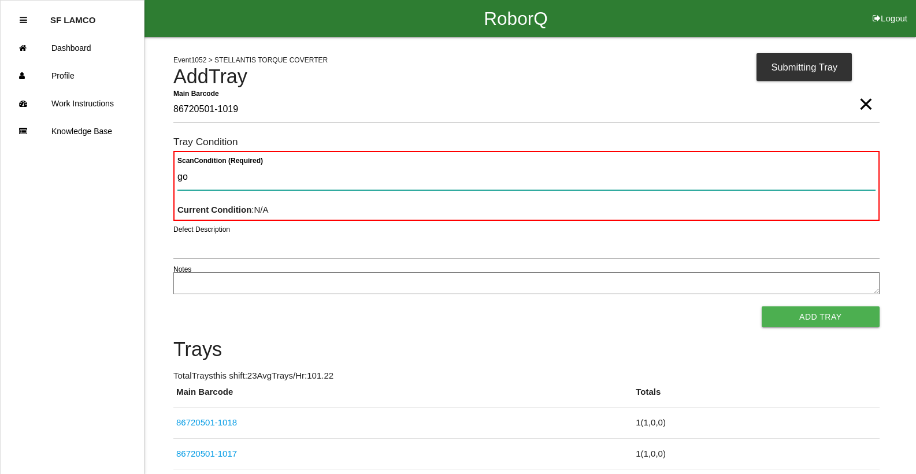
type Condition "goo"
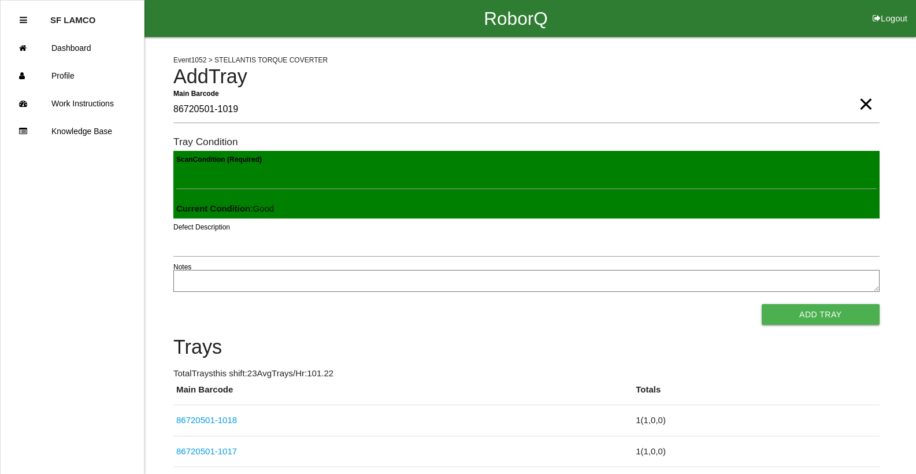
click at [597, 304] on button "Add Tray" at bounding box center [821, 314] width 118 height 21
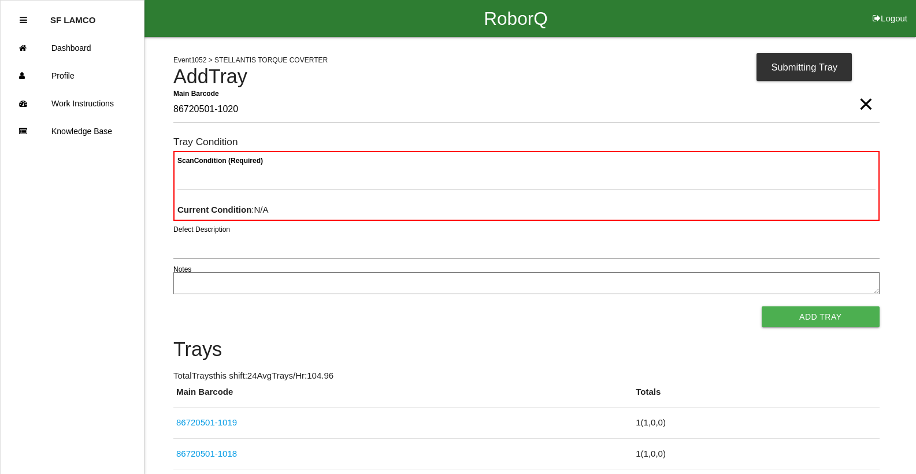
type Barcode "86720501-1020"
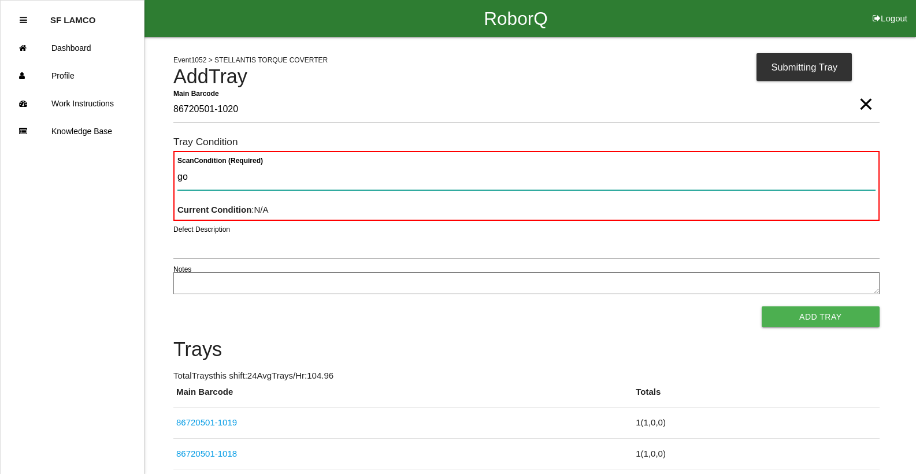
type Condition "goo"
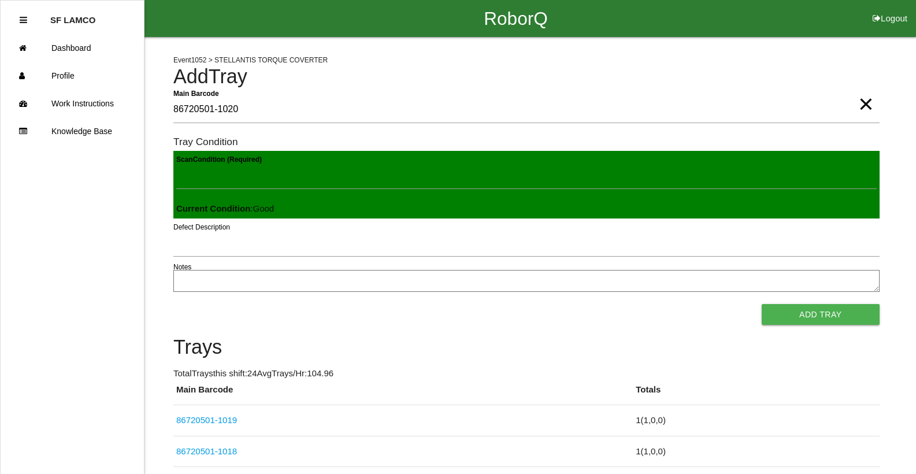
click at [597, 304] on button "Add Tray" at bounding box center [821, 314] width 118 height 21
